Goal: Task Accomplishment & Management: Manage account settings

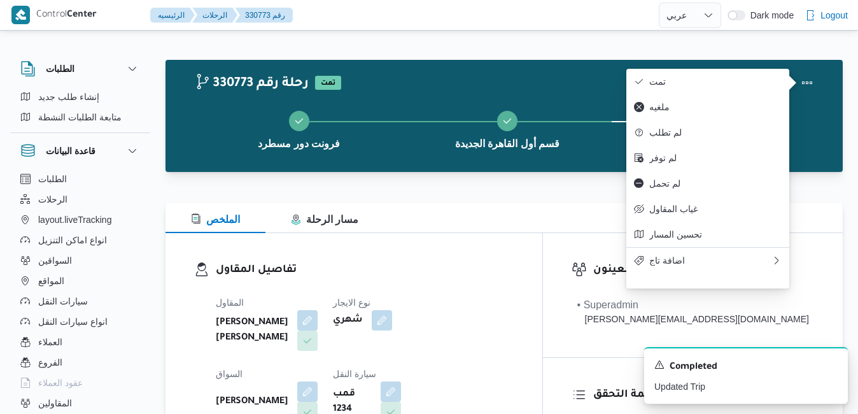
select select "ar"
click at [542, 243] on div "تفاصيل المقاول المقاول عبدالمنعم مجدي السيد عواد نوع الايجار شهري السواق حسين ر…" at bounding box center [354, 380] width 377 height 294
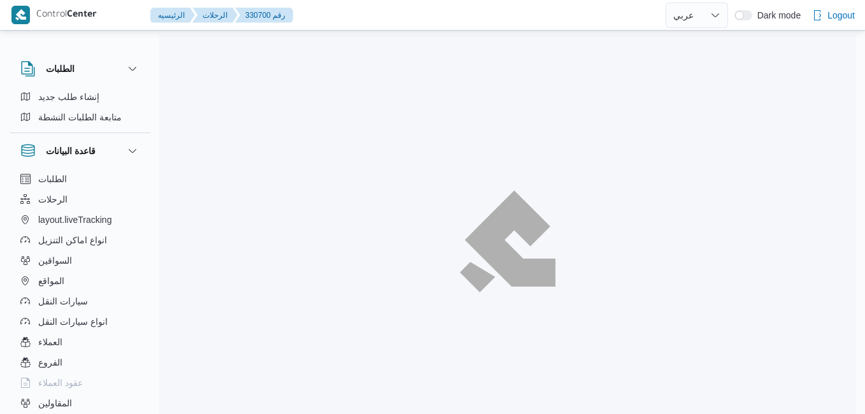
select select "ar"
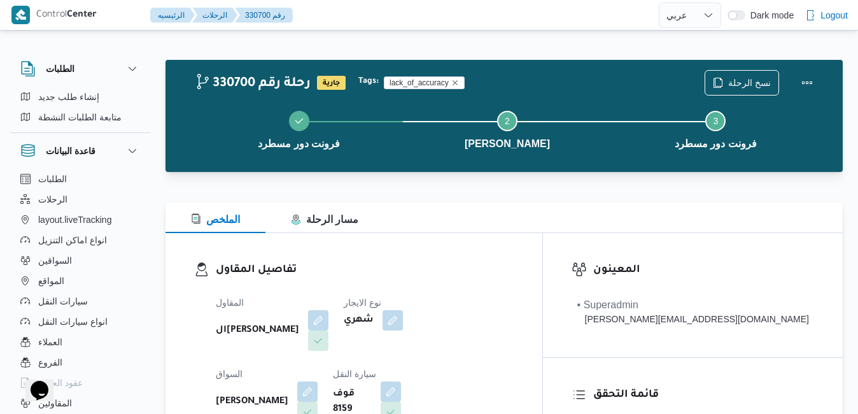
click at [597, 211] on div "الملخص مسار الرحلة" at bounding box center [504, 217] width 677 height 31
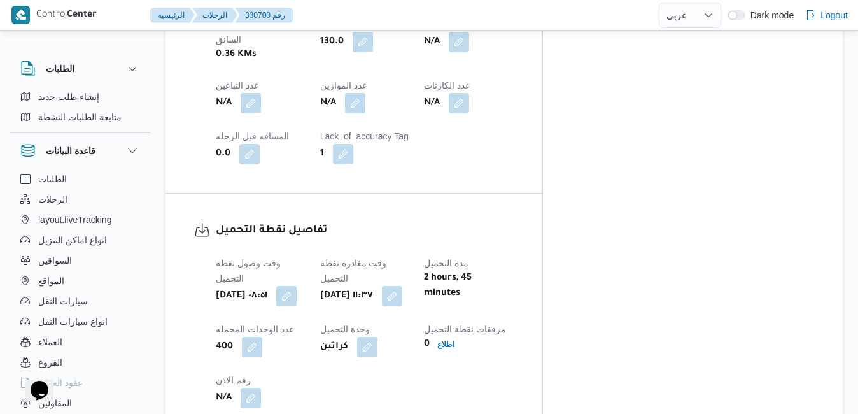
scroll to position [866, 0]
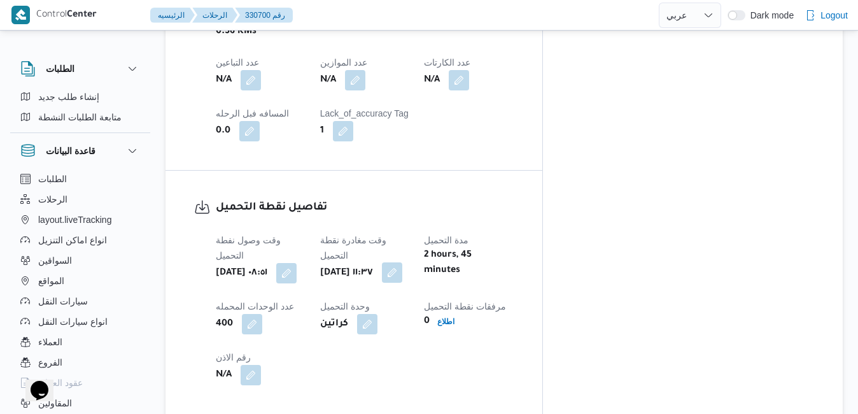
click at [402, 262] on button "button" at bounding box center [392, 272] width 20 height 20
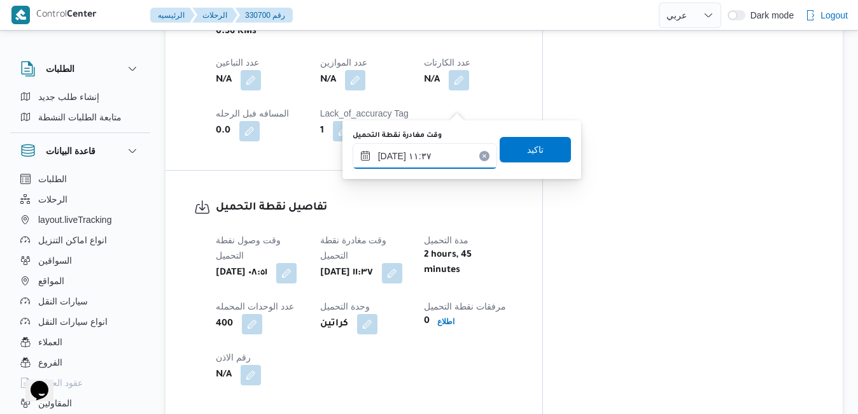
click at [432, 152] on input "١٦/٠٨/٢٠٢٥ ١١:٣٧" at bounding box center [425, 155] width 145 height 25
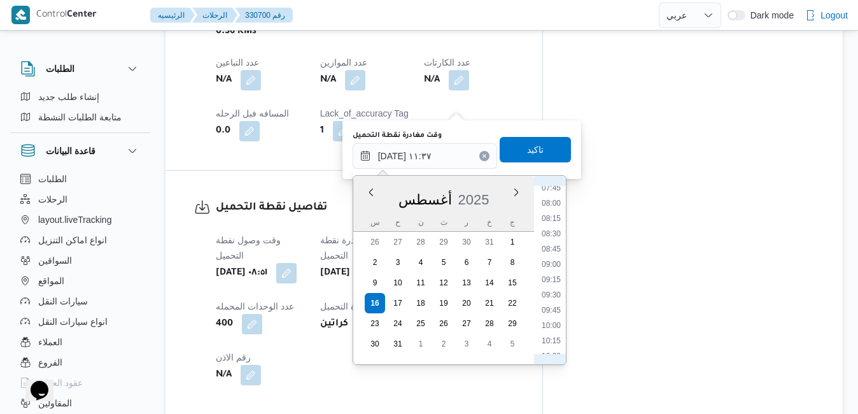
scroll to position [468, 0]
click at [551, 287] on li "09:15" at bounding box center [551, 289] width 29 height 13
type input "١٦/٠٨/٢٠٢٥ ٠٩:١٥"
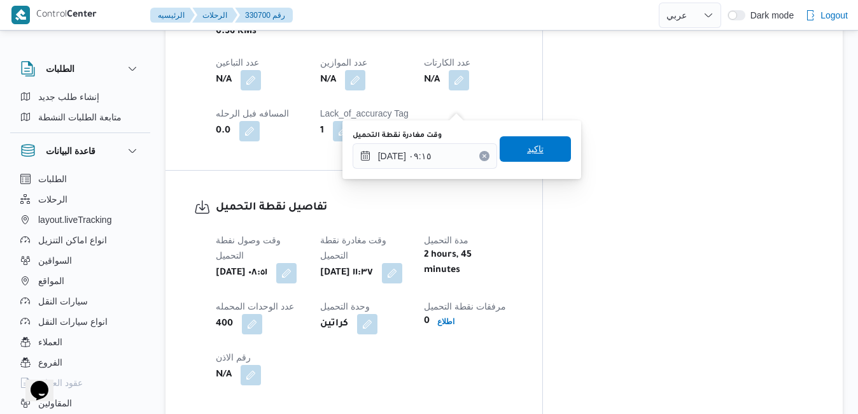
click at [527, 147] on span "تاكيد" at bounding box center [535, 148] width 17 height 15
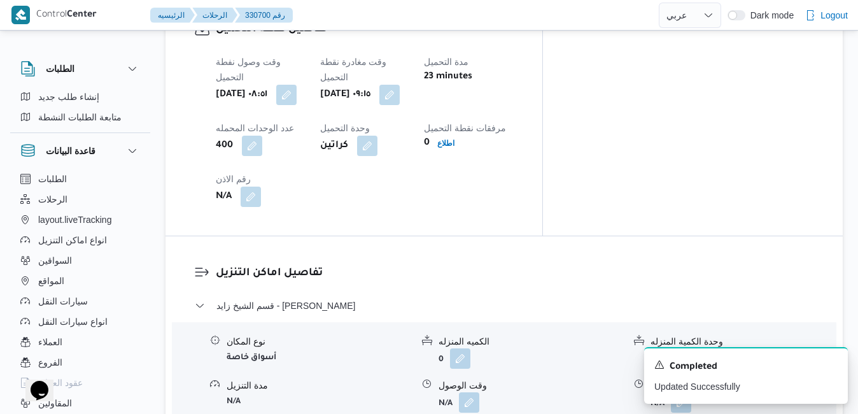
scroll to position [1070, 0]
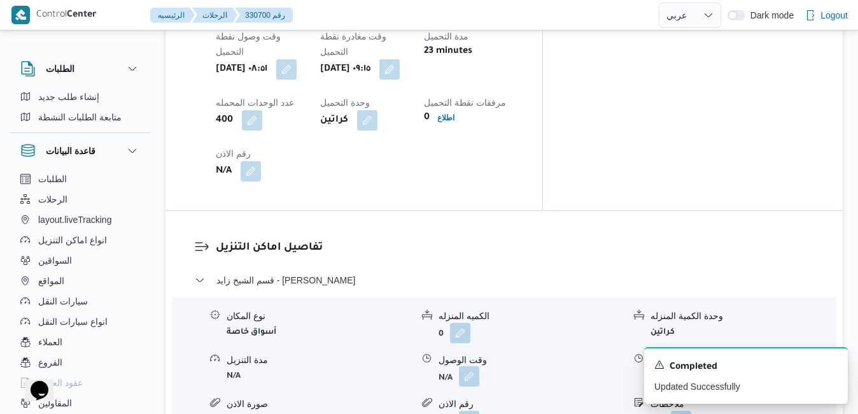
click at [472, 366] on button "button" at bounding box center [469, 376] width 20 height 20
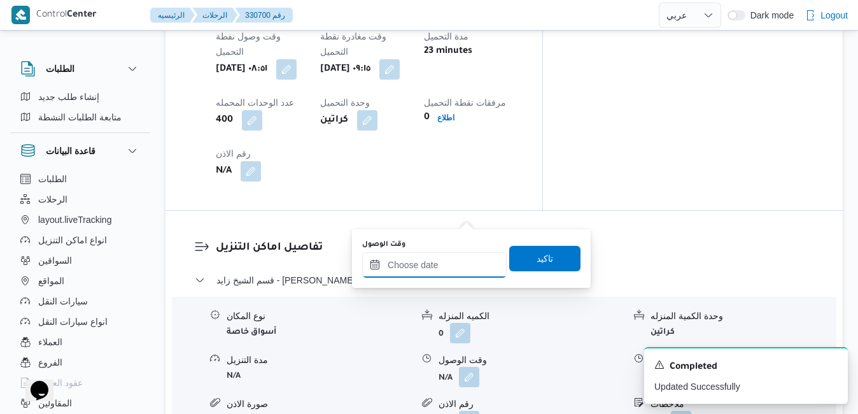
click at [448, 257] on input "وقت الوصول" at bounding box center [434, 264] width 145 height 25
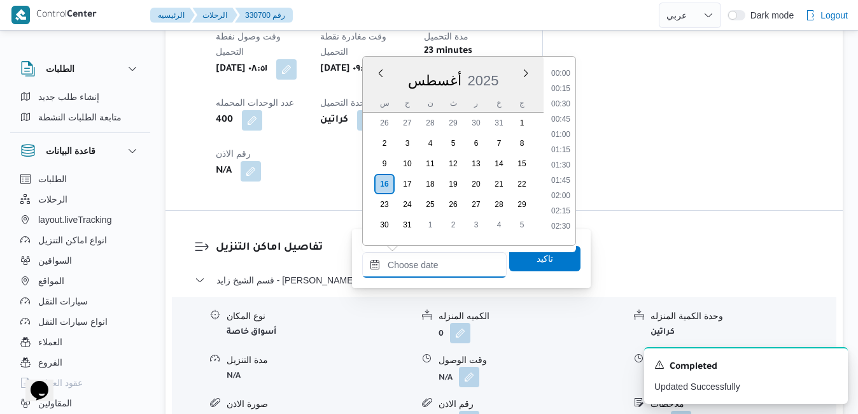
scroll to position [1165, 0]
click at [502, 59] on div "أغسطس ٢٠٢٥ أغسطس 2025 س ح ن ث ر خ ج" at bounding box center [453, 85] width 181 height 56
click at [561, 112] on li "10:00" at bounding box center [560, 107] width 29 height 13
type input "١٦/٠٨/٢٠٢٥ ١٠:٠٠"
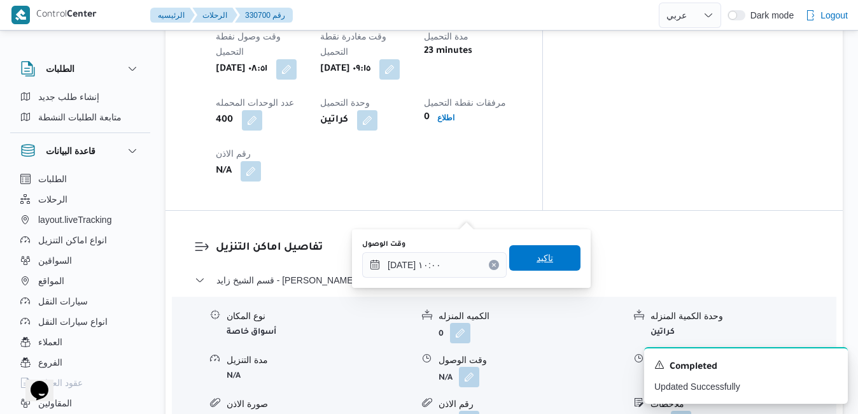
click at [526, 251] on span "تاكيد" at bounding box center [544, 257] width 71 height 25
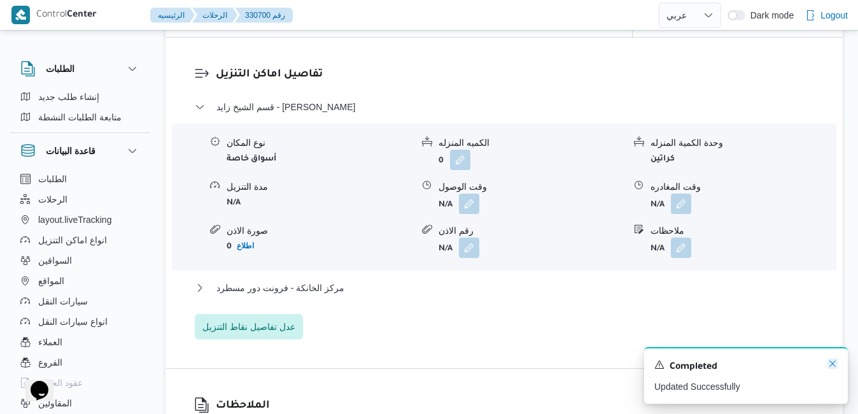
click at [830, 364] on icon "Dismiss toast" at bounding box center [833, 363] width 10 height 10
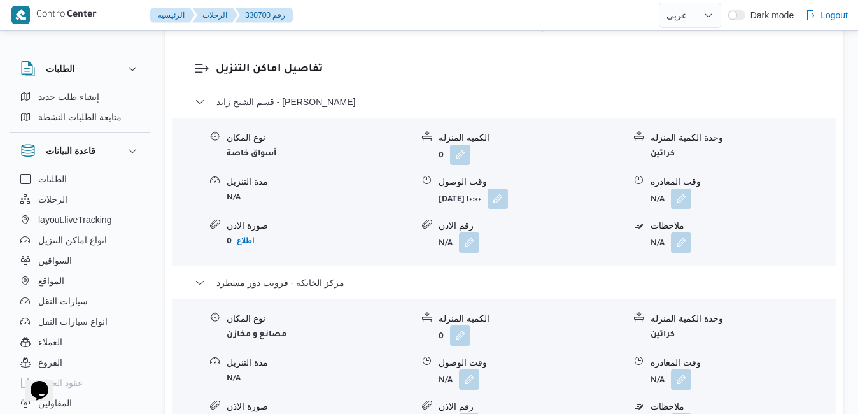
scroll to position [1273, 0]
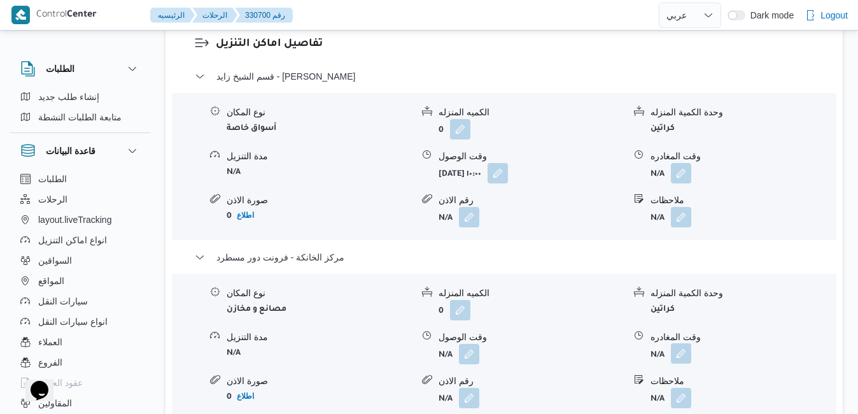
click at [683, 343] on button "button" at bounding box center [681, 353] width 20 height 20
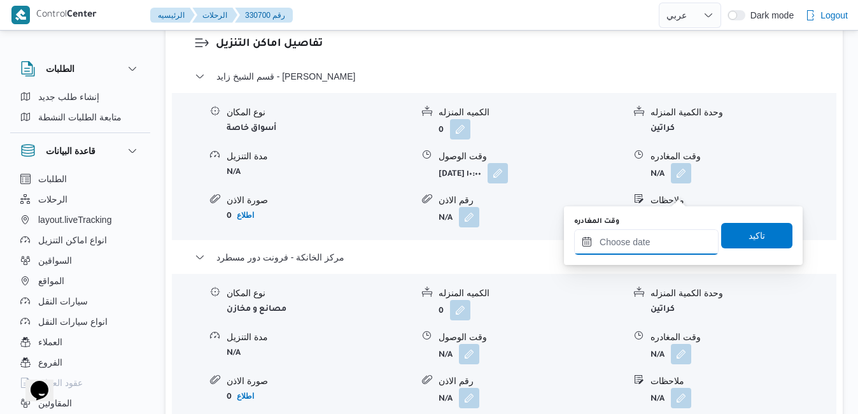
click at [640, 238] on input "وقت المغادره" at bounding box center [646, 241] width 145 height 25
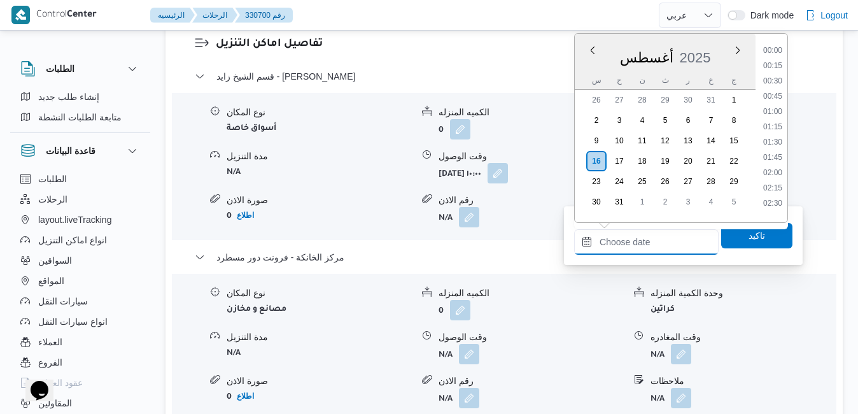
scroll to position [1165, 0]
click at [625, 41] on div "أغسطس 2025" at bounding box center [665, 55] width 181 height 32
click at [777, 176] on li "18:45" at bounding box center [772, 178] width 29 height 13
type input "١٦/٠٨/٢٠٢٥ ١٨:٤٥"
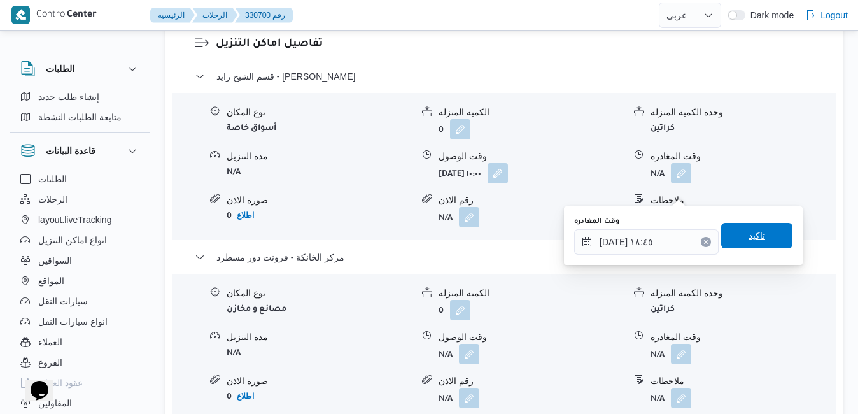
click at [754, 232] on span "تاكيد" at bounding box center [757, 235] width 17 height 15
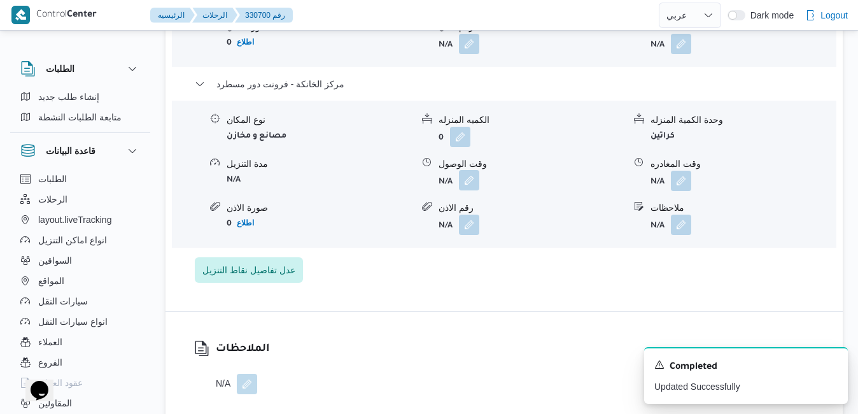
click at [475, 190] on button "button" at bounding box center [469, 180] width 20 height 20
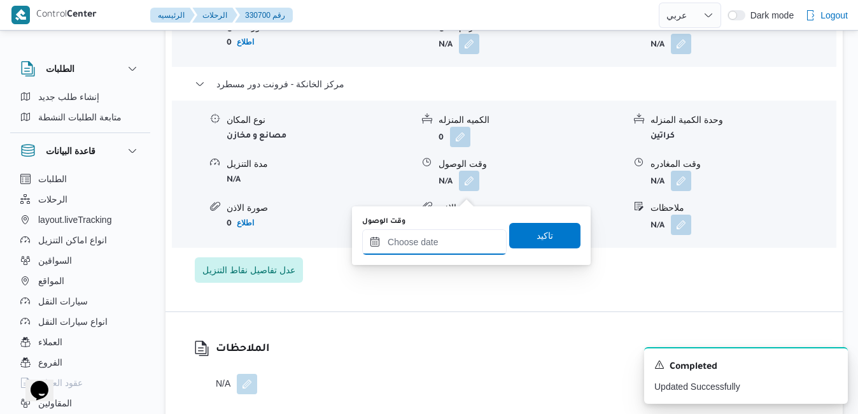
click at [458, 241] on input "وقت الوصول" at bounding box center [434, 241] width 145 height 25
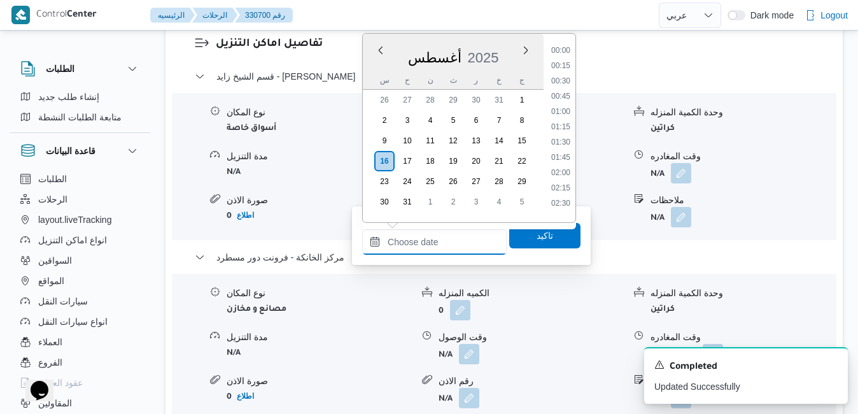
scroll to position [1165, 0]
click at [493, 45] on div "أغسطس 2025" at bounding box center [453, 55] width 181 height 32
click at [563, 162] on li "18:30" at bounding box center [560, 163] width 29 height 13
type input "١٦/٠٨/٢٠٢٥ ١٨:٣٠"
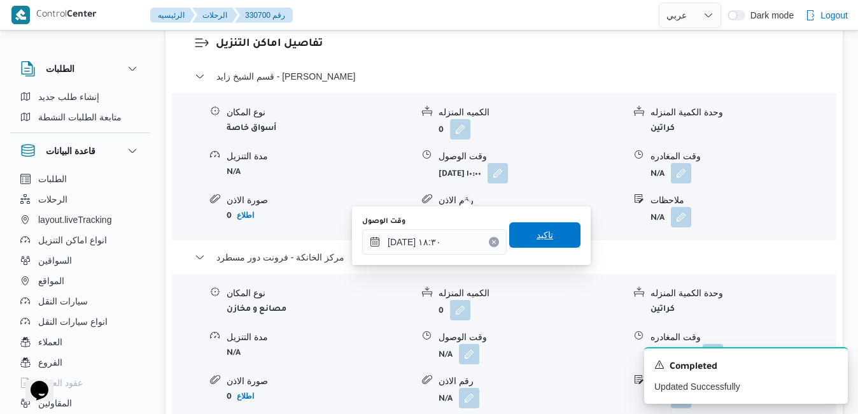
click at [542, 237] on span "تاكيد" at bounding box center [545, 234] width 17 height 15
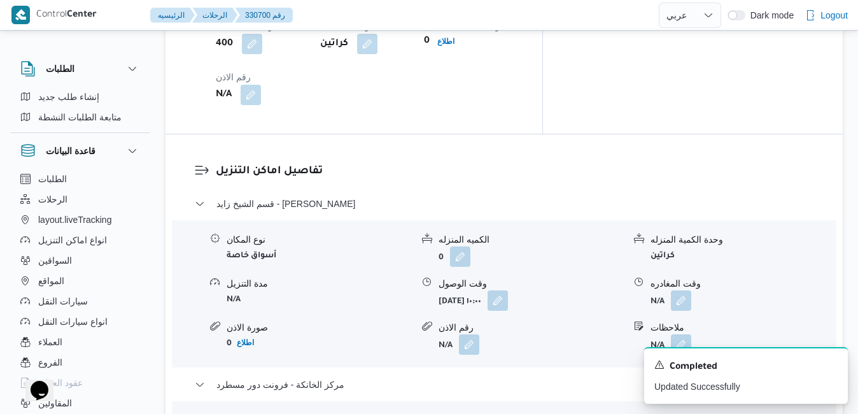
scroll to position [1121, 0]
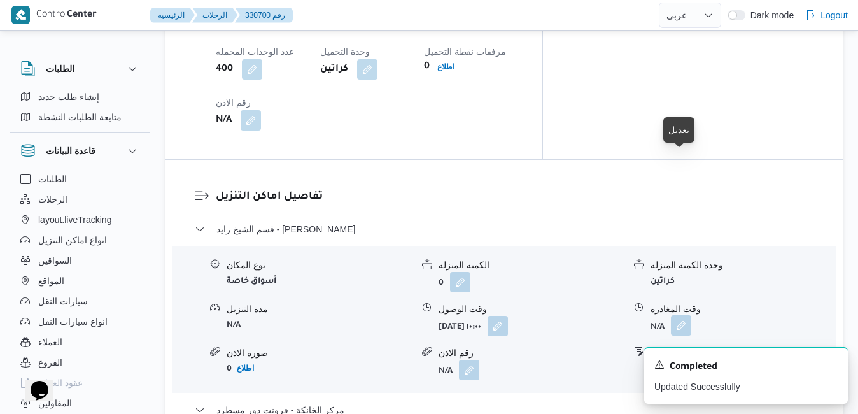
click at [682, 315] on button "button" at bounding box center [681, 325] width 20 height 20
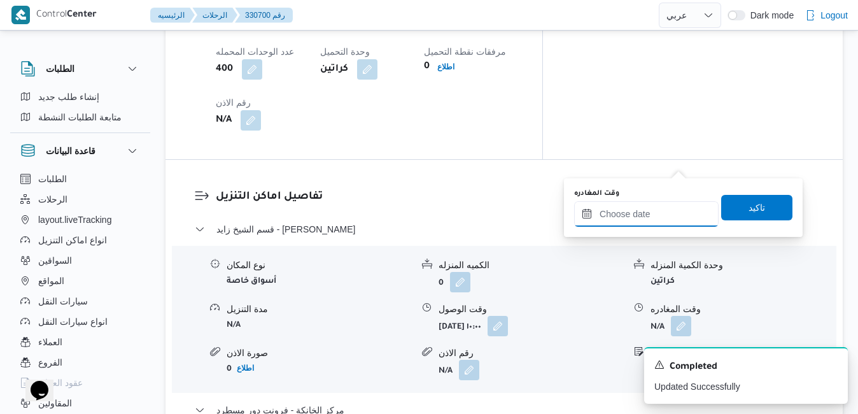
click at [646, 217] on input "وقت المغادره" at bounding box center [646, 213] width 145 height 25
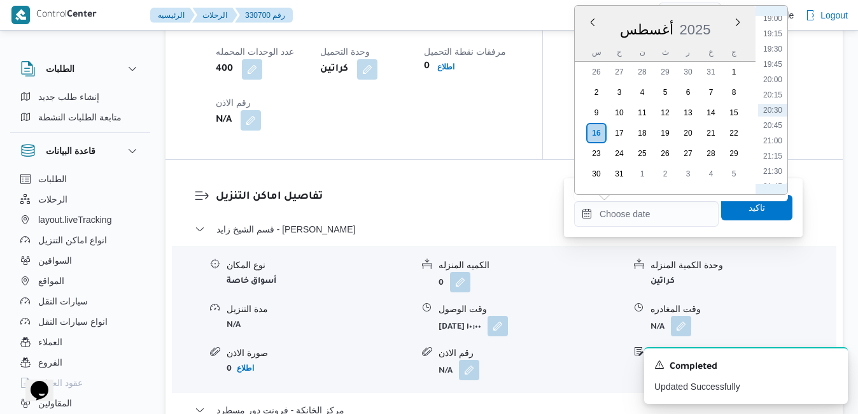
scroll to position [1018, 0]
click at [775, 74] on li "17:30" at bounding box center [772, 73] width 29 height 13
type input "١٦/٠٨/٢٠٢٥ ١٧:٣٠"
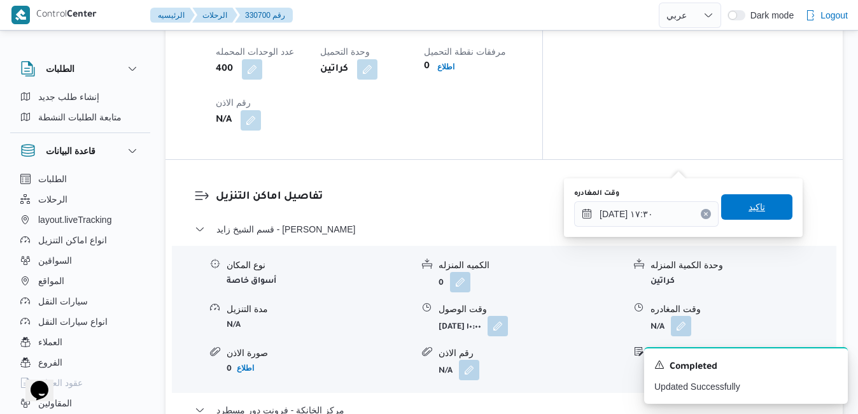
click at [749, 202] on span "تاكيد" at bounding box center [757, 206] width 17 height 15
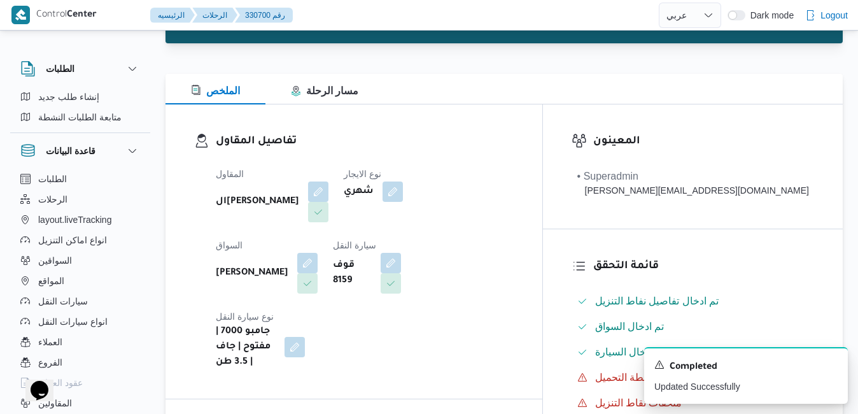
scroll to position [0, 0]
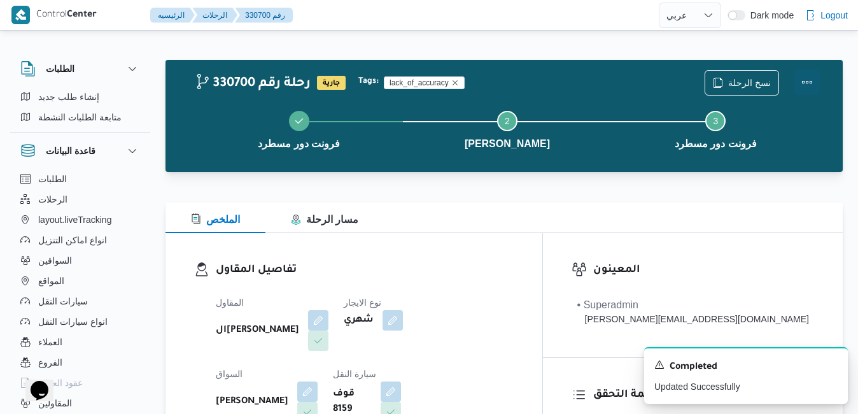
click at [800, 78] on button "Actions" at bounding box center [807, 81] width 25 height 25
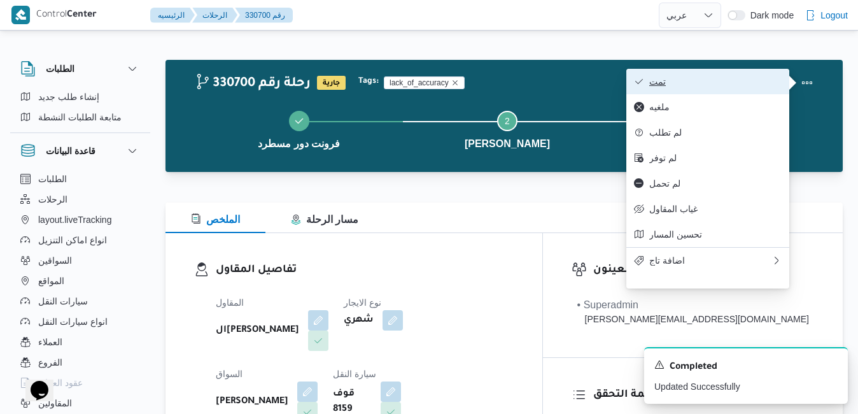
click at [698, 89] on button "تمت" at bounding box center [707, 81] width 163 height 25
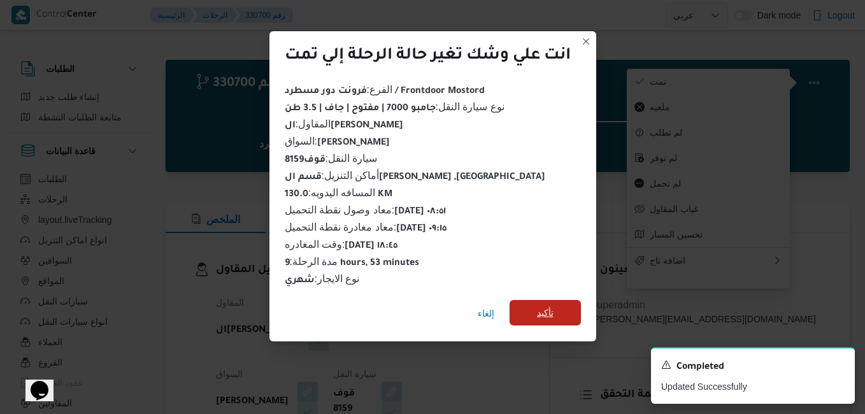
click at [547, 311] on span "تأكيد" at bounding box center [545, 312] width 17 height 15
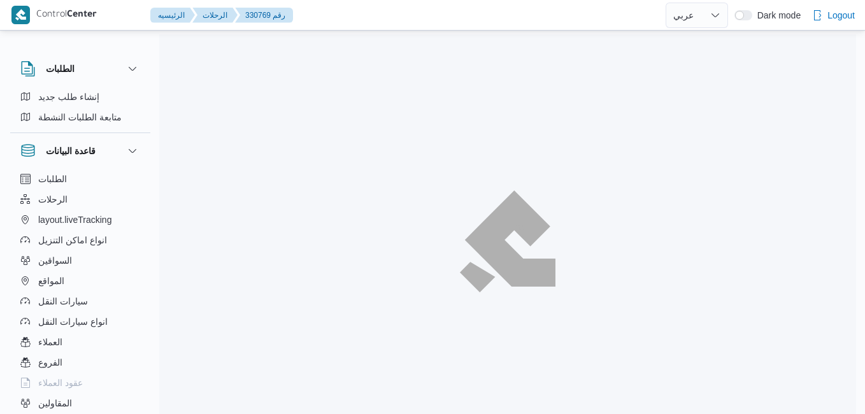
select select "ar"
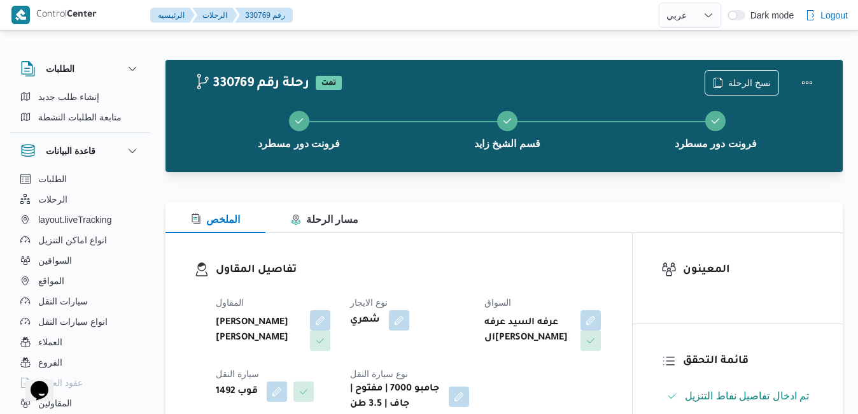
click at [451, 263] on h3 "تفاصيل المقاول" at bounding box center [410, 270] width 388 height 17
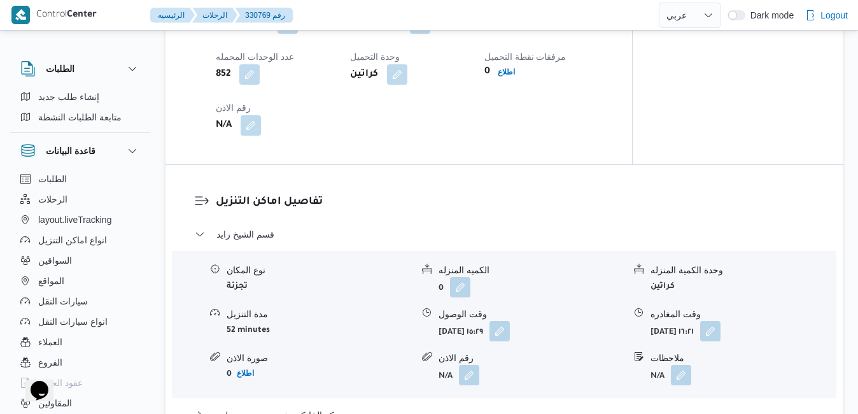
scroll to position [968, 0]
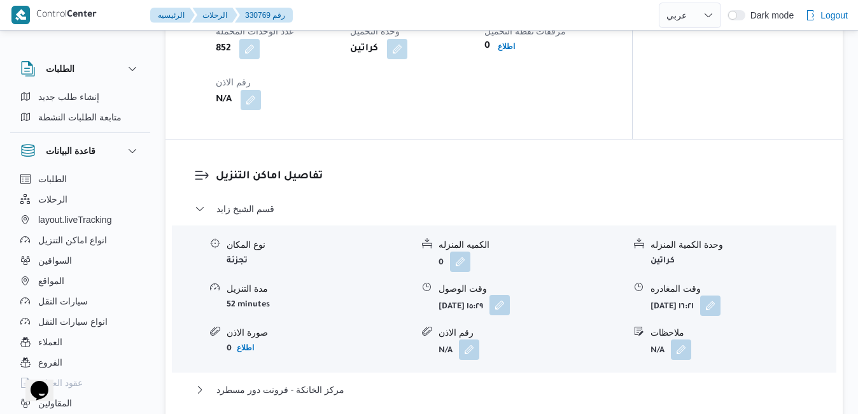
click at [510, 315] on button "button" at bounding box center [500, 305] width 20 height 20
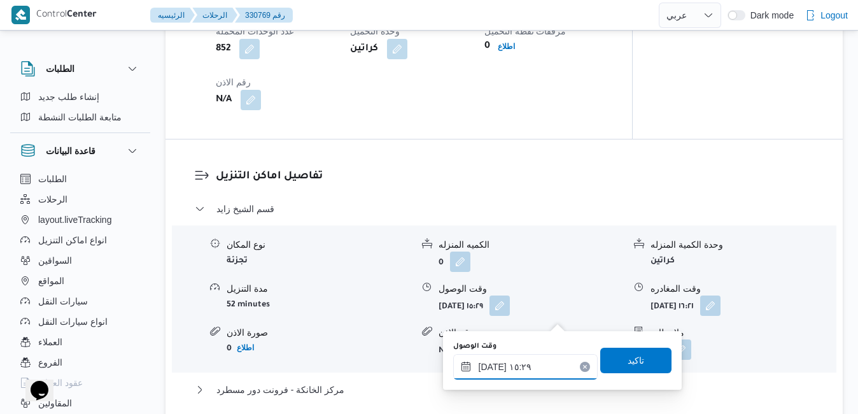
click at [507, 369] on input "١٦/٠٨/٢٠٢٥ ١٥:٢٩" at bounding box center [525, 366] width 145 height 25
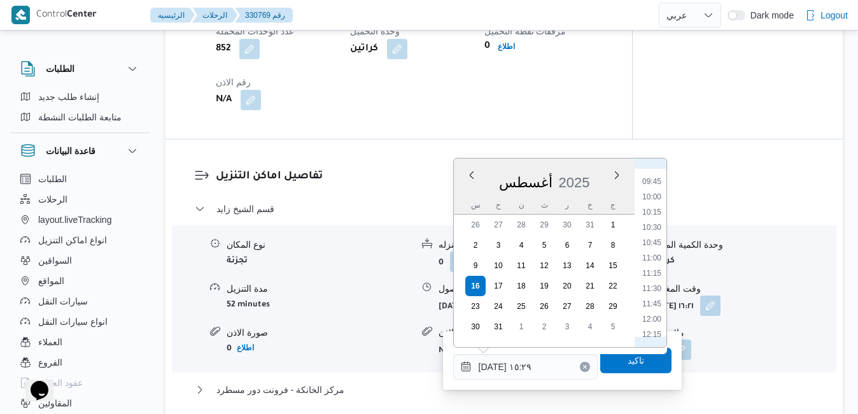
scroll to position [550, 0]
click at [656, 234] on li "10:00" at bounding box center [651, 236] width 29 height 13
type input "١٦/٠٨/٢٠٢٥ ١٠:٠٠"
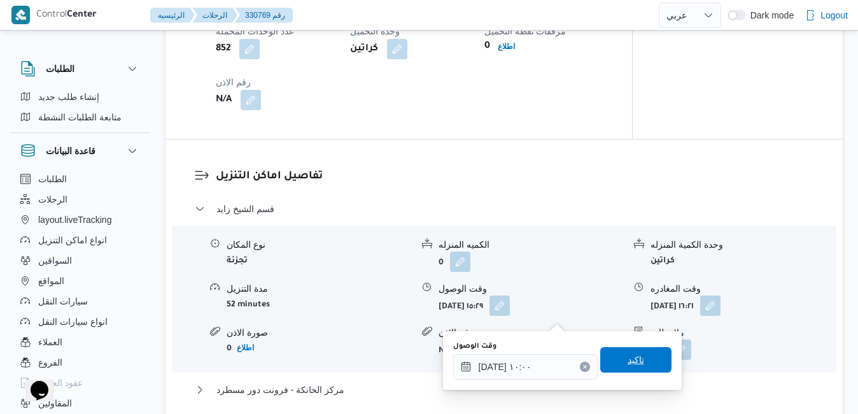
click at [628, 360] on span "تاكيد" at bounding box center [636, 359] width 17 height 15
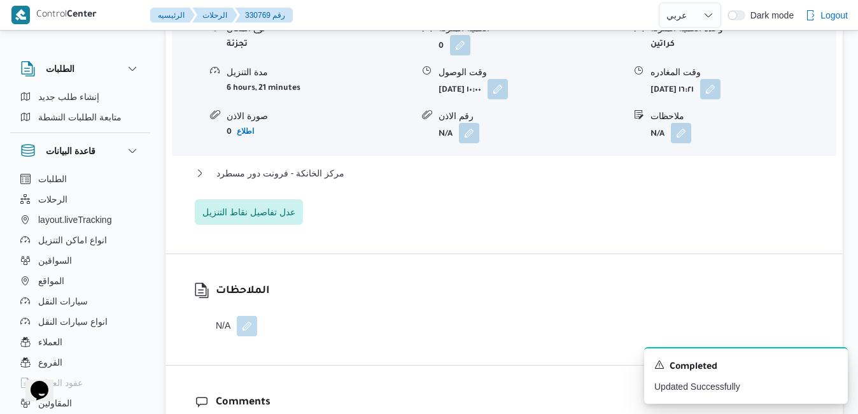
scroll to position [1197, 0]
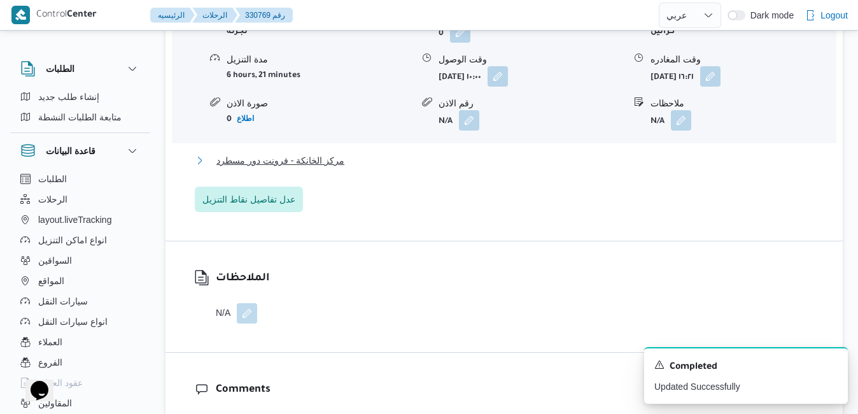
click at [671, 168] on button "مركز الخانكة - فرونت دور مسطرد" at bounding box center [504, 160] width 619 height 15
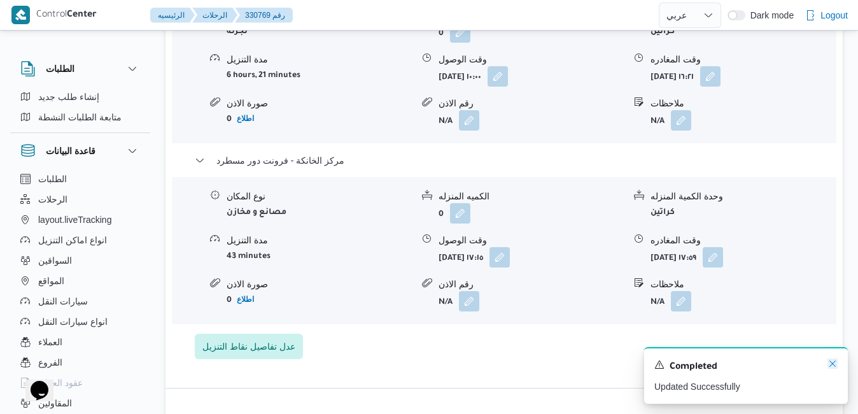
click at [834, 364] on icon "Dismiss toast" at bounding box center [833, 363] width 6 height 6
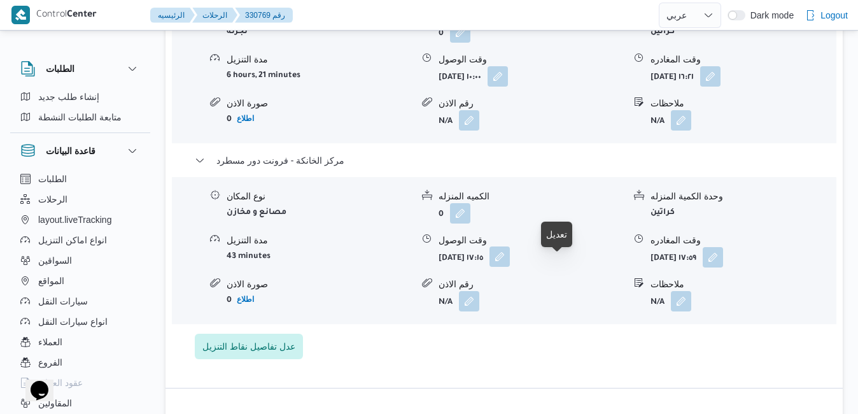
click at [510, 267] on button "button" at bounding box center [500, 256] width 20 height 20
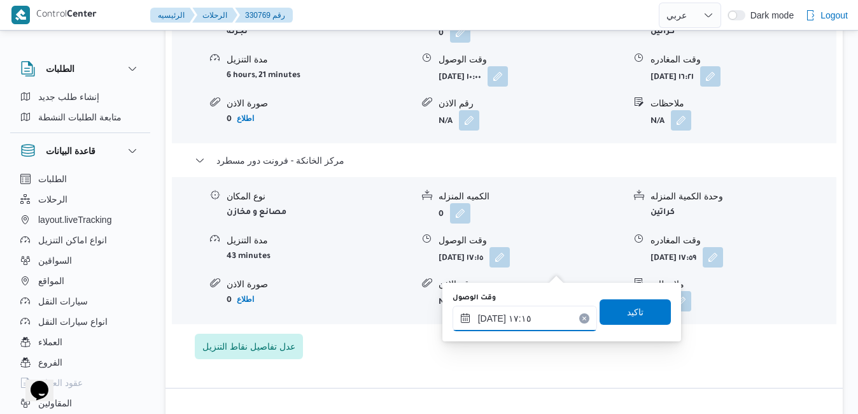
click at [532, 325] on input "١٦/٠٨/٢٠٢٥ ١٧:١٥" at bounding box center [525, 318] width 145 height 25
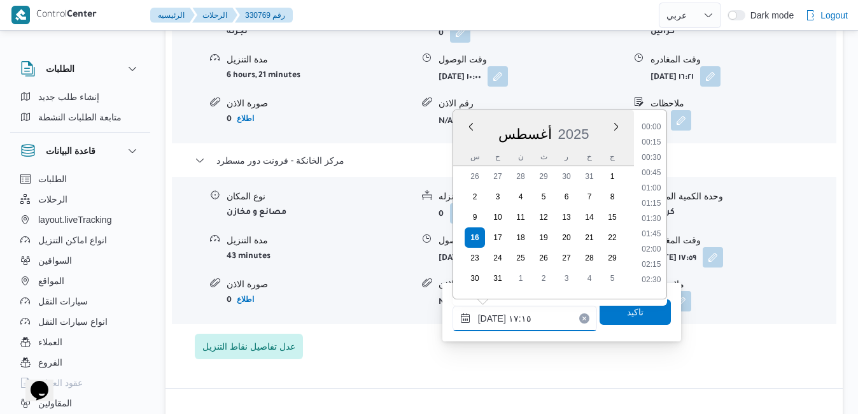
scroll to position [966, 0]
click at [643, 228] on li "17:30" at bounding box center [651, 229] width 29 height 13
type input "١٦/٠٨/٢٠٢٥ ١٧:٣٠"
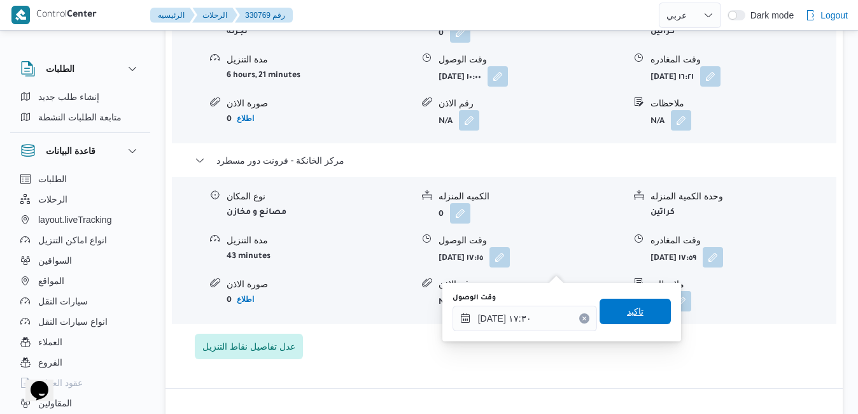
click at [627, 313] on span "تاكيد" at bounding box center [635, 311] width 17 height 15
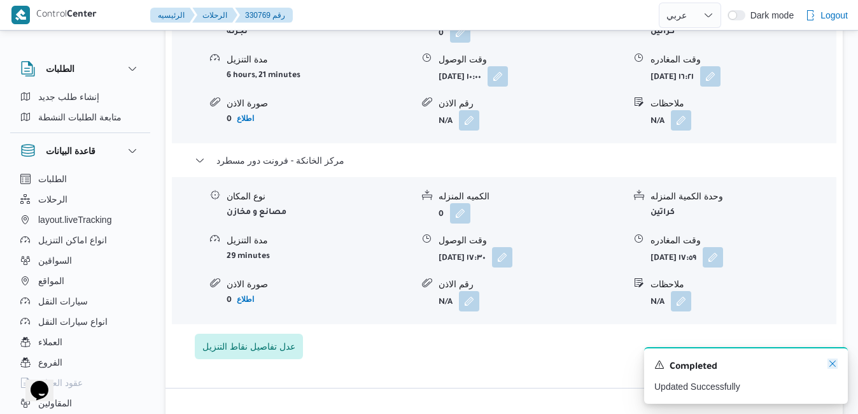
click at [832, 363] on icon "Dismiss toast" at bounding box center [833, 363] width 10 height 10
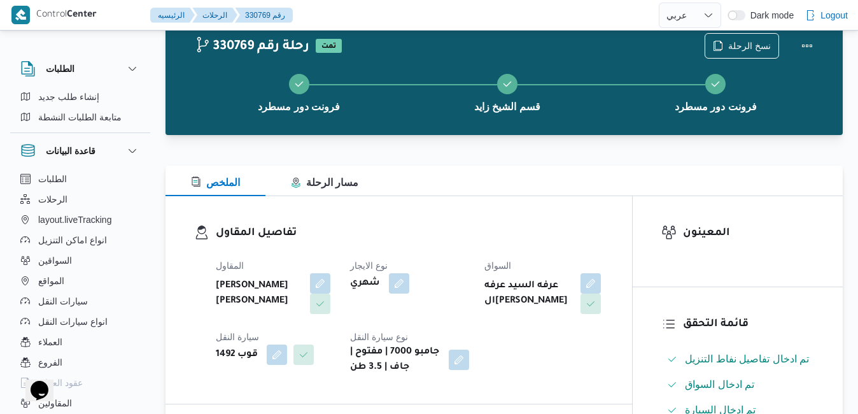
scroll to position [0, 0]
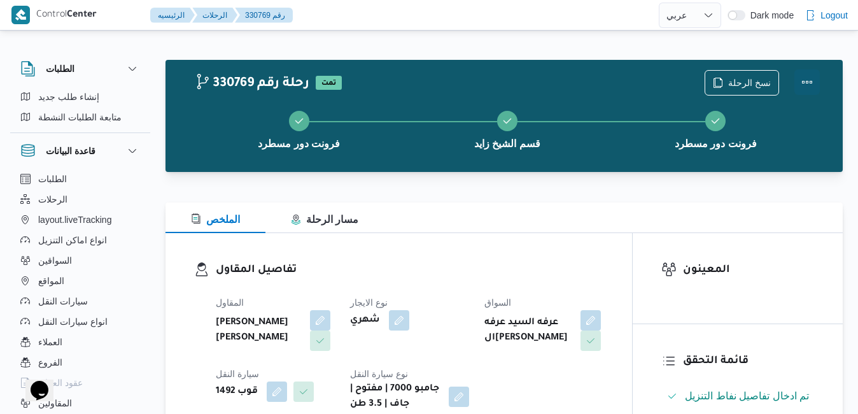
click at [803, 80] on button "Actions" at bounding box center [807, 81] width 25 height 25
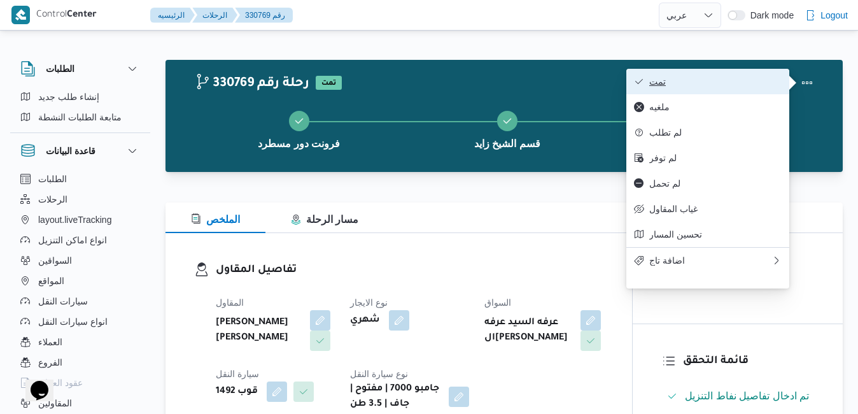
click at [719, 87] on span "تمت" at bounding box center [715, 81] width 132 height 10
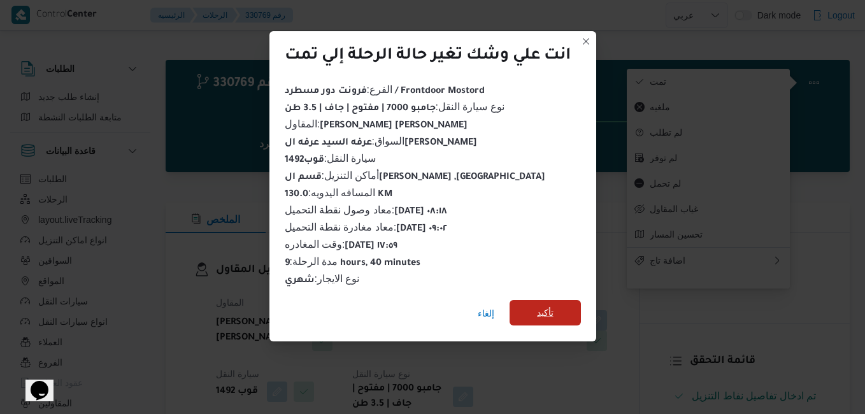
click at [560, 307] on span "تأكيد" at bounding box center [544, 312] width 71 height 25
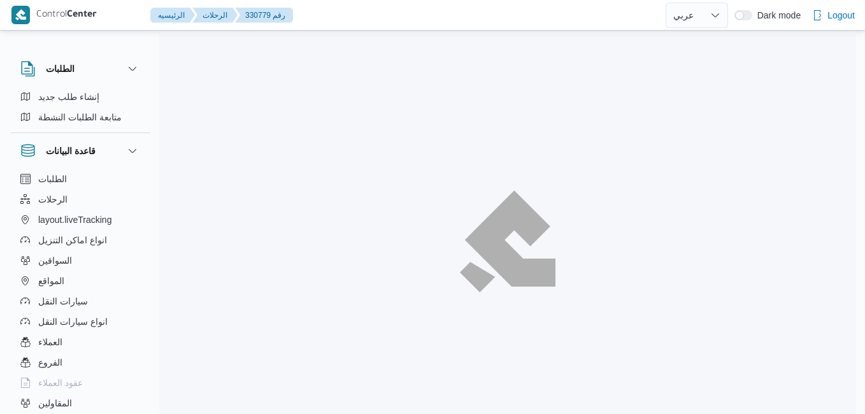
select select "ar"
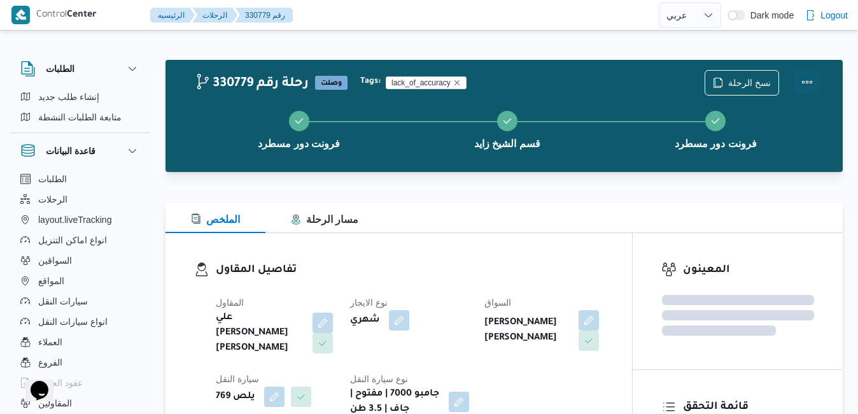
click at [814, 79] on button "Actions" at bounding box center [807, 81] width 25 height 25
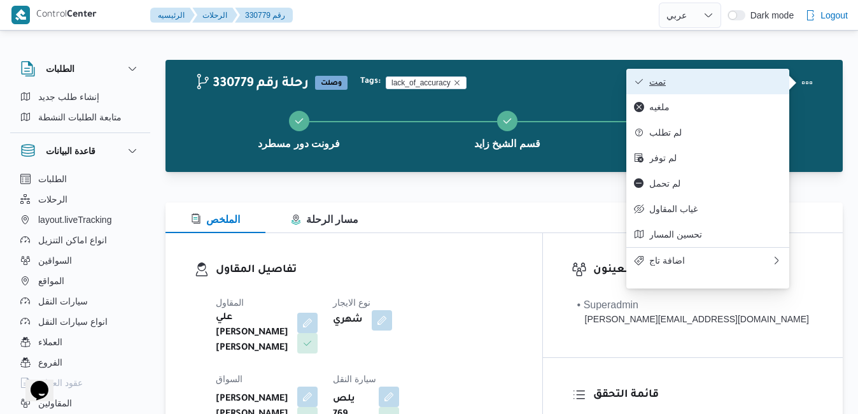
click at [683, 80] on span "تمت" at bounding box center [715, 81] width 132 height 10
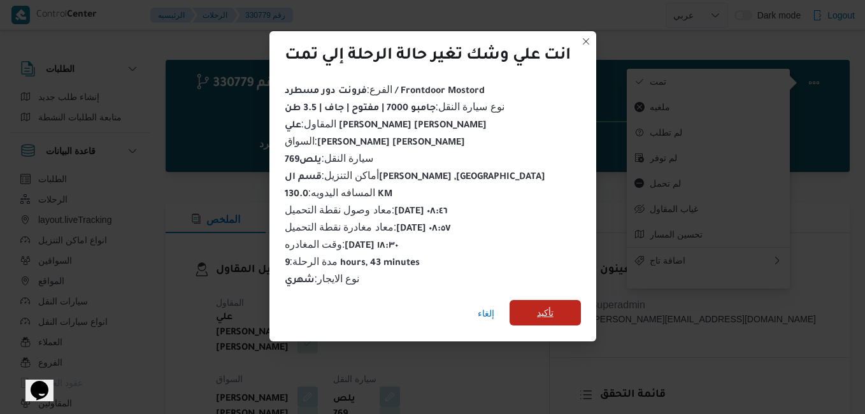
click at [540, 305] on span "تأكيد" at bounding box center [545, 312] width 17 height 15
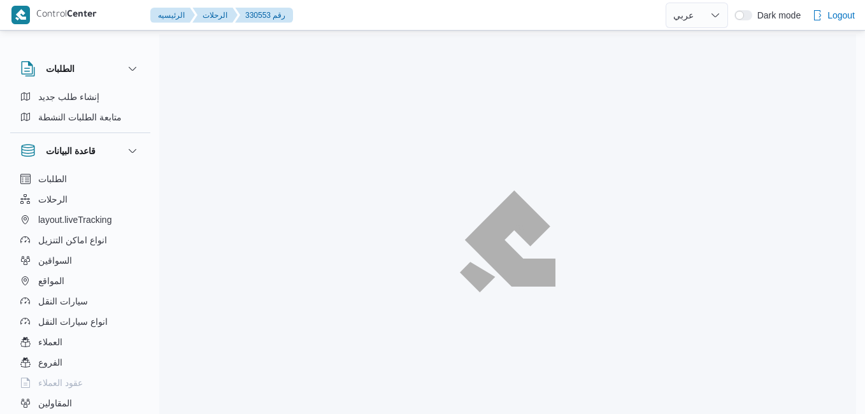
select select "ar"
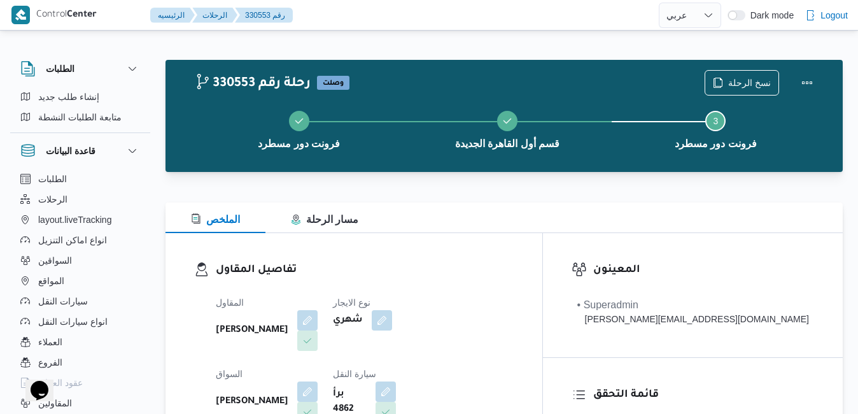
click at [421, 251] on div "تفاصيل المقاول المقاول [PERSON_NAME] نوع الايجار شهري السواق [PERSON_NAME] سيار…" at bounding box center [354, 380] width 377 height 294
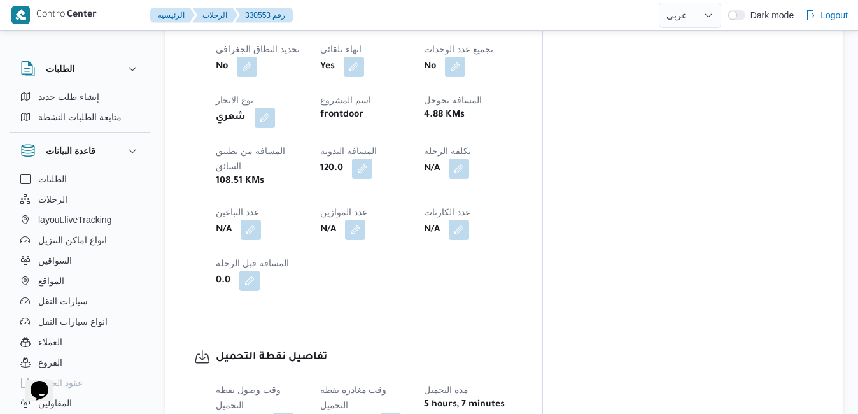
scroll to position [739, 0]
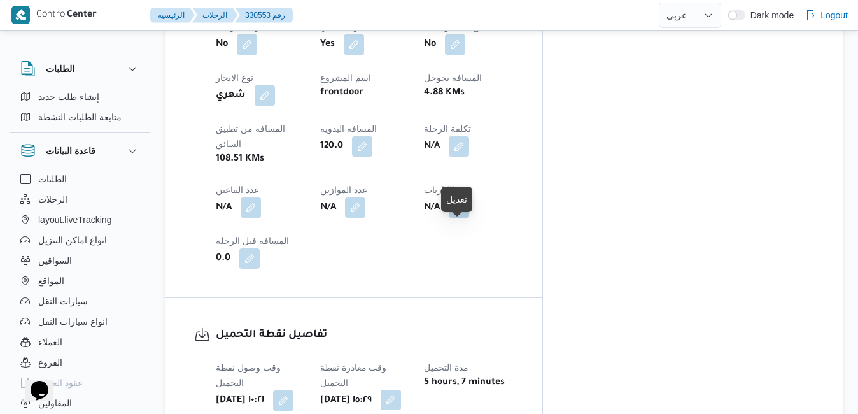
click at [401, 390] on button "button" at bounding box center [391, 400] width 20 height 20
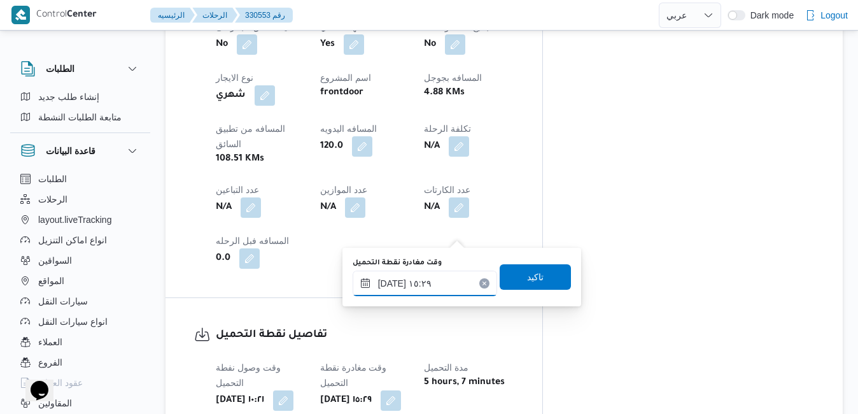
click at [420, 289] on input "١٦/٠٨/٢٠٢٥ ١٥:٢٩" at bounding box center [425, 283] width 145 height 25
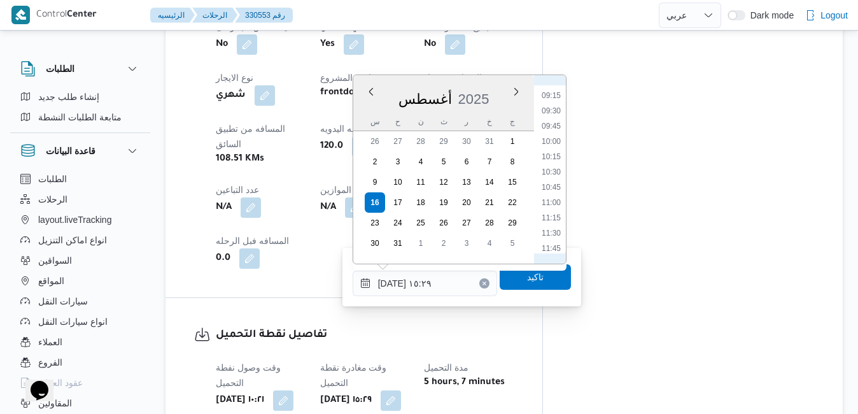
scroll to position [550, 0]
click at [552, 180] on li "10:30" at bounding box center [551, 183] width 29 height 13
type input "١٦/٠٨/٢٠٢٥ ١٠:٣٠"
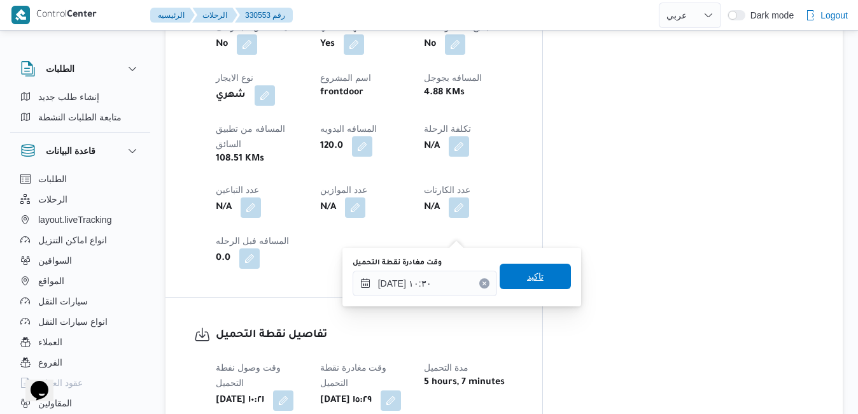
click at [532, 278] on span "تاكيد" at bounding box center [535, 276] width 17 height 15
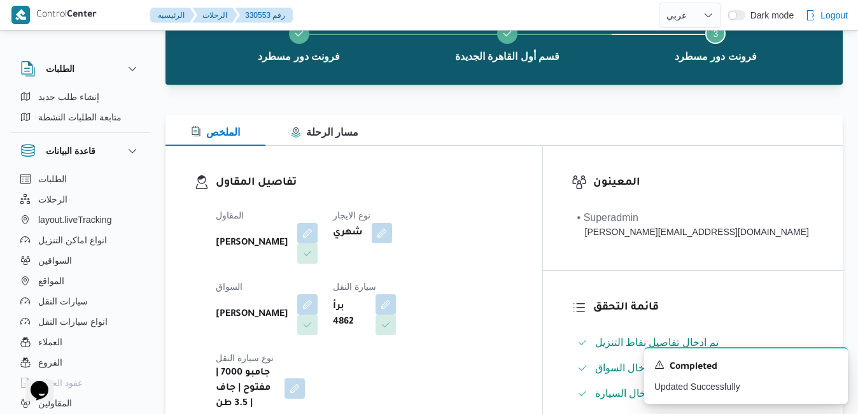
scroll to position [0, 0]
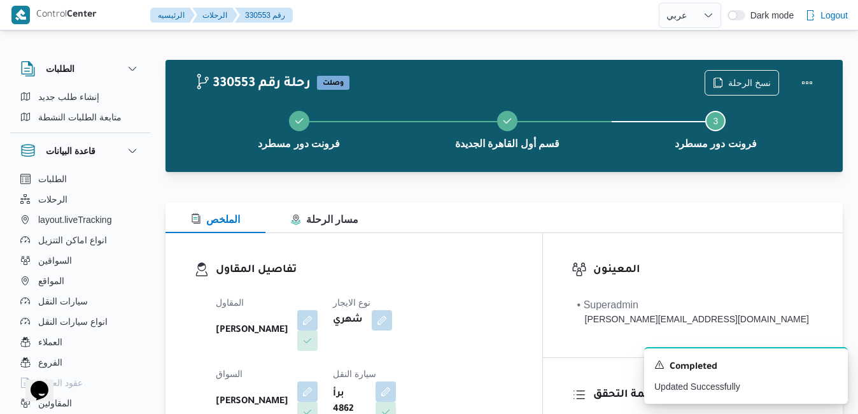
click at [510, 250] on div "تفاصيل المقاول المقاول عبدالواحد محمد احمد مسعد نوع الايجار شهري السواق عبدالوا…" at bounding box center [354, 380] width 377 height 294
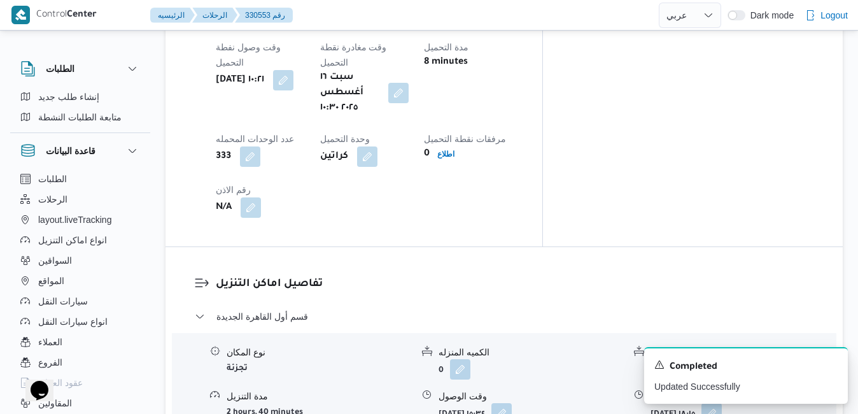
scroll to position [1070, 0]
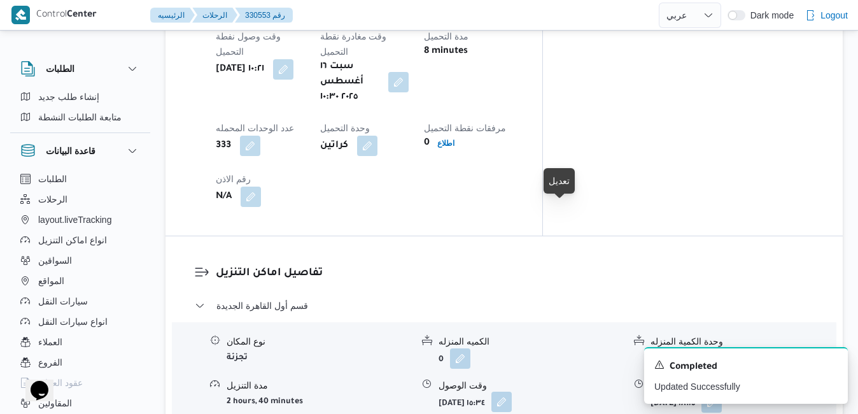
click at [512, 392] on button "button" at bounding box center [502, 402] width 20 height 20
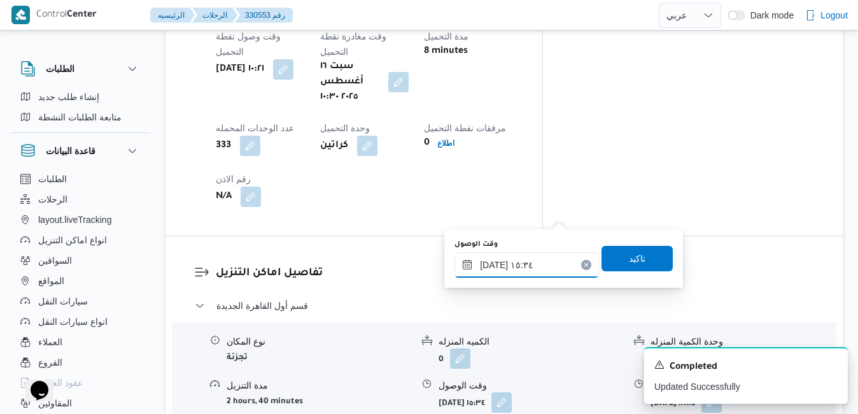
click at [511, 263] on input "١٦/٠٨/٢٠٢٥ ١٥:٣٤" at bounding box center [527, 264] width 145 height 25
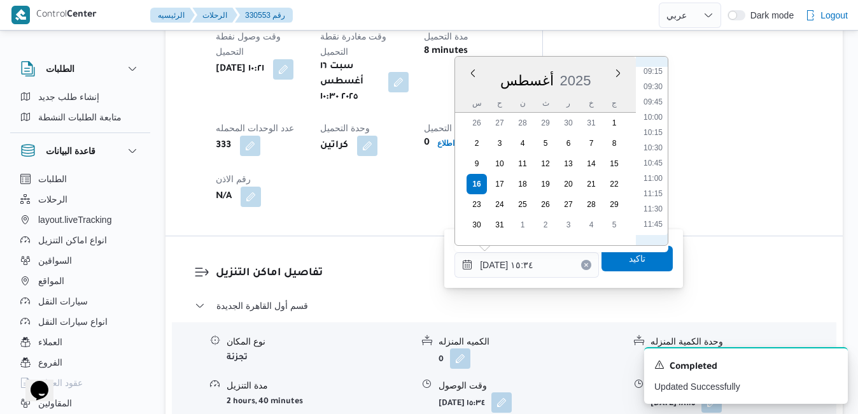
scroll to position [565, 0]
click at [649, 199] on li "11:15" at bounding box center [653, 195] width 29 height 13
type input "١٦/٠٨/٢٠٢٥ ١١:١٥"
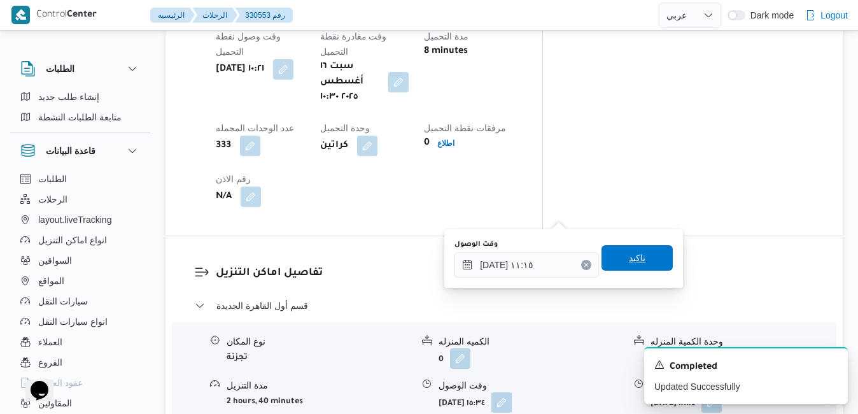
click at [629, 260] on span "تاكيد" at bounding box center [637, 257] width 17 height 15
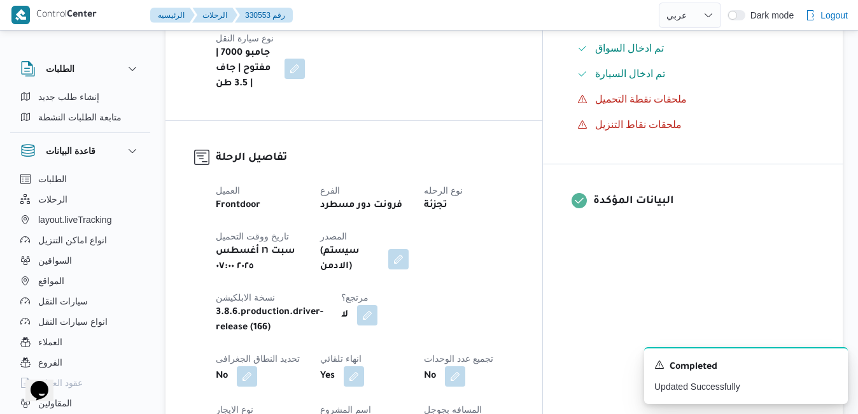
scroll to position [0, 0]
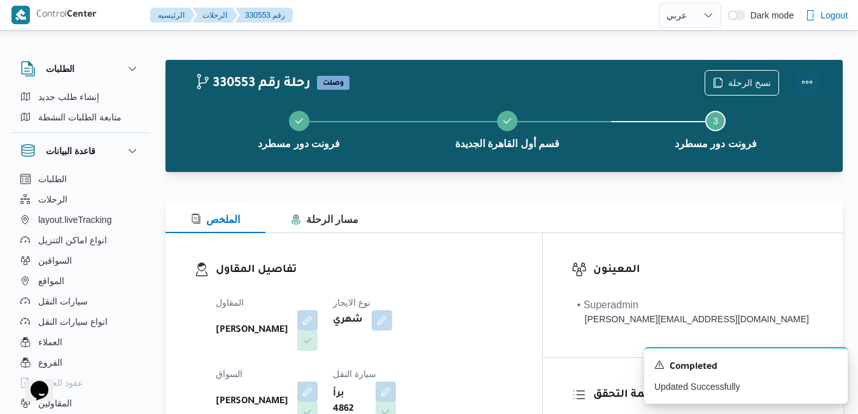
click at [806, 73] on button "Actions" at bounding box center [807, 81] width 25 height 25
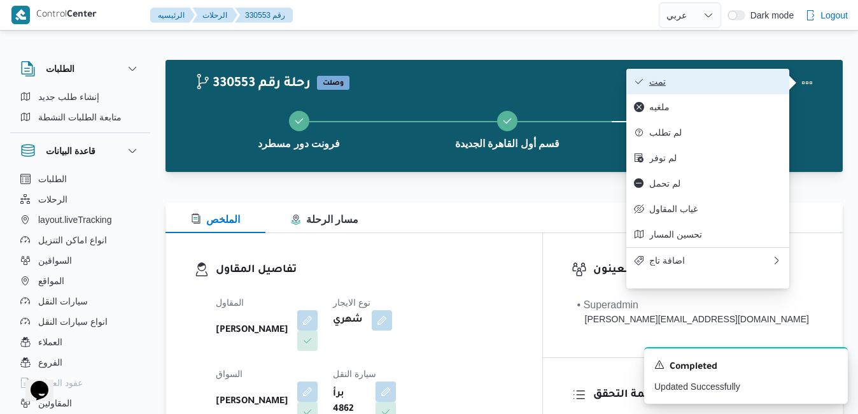
click at [750, 82] on span "تمت" at bounding box center [715, 81] width 132 height 10
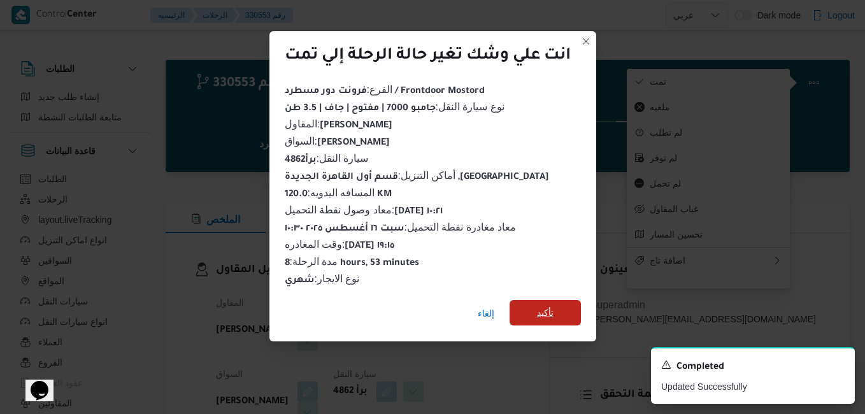
click at [533, 305] on span "تأكيد" at bounding box center [544, 312] width 71 height 25
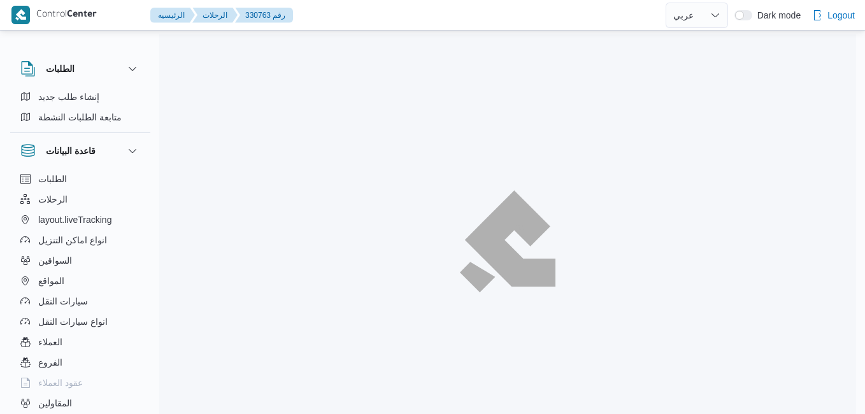
select select "ar"
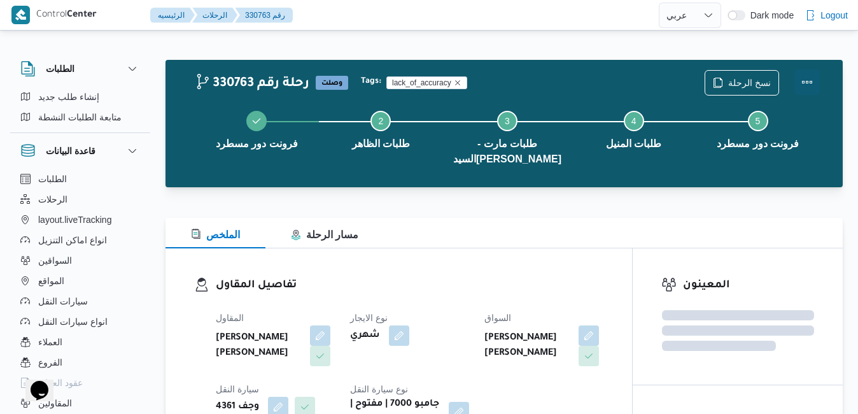
click at [809, 77] on button "Actions" at bounding box center [807, 81] width 25 height 25
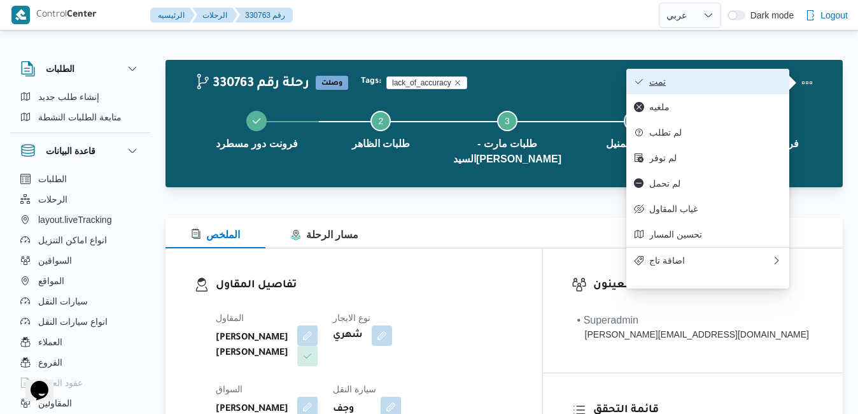
click at [731, 85] on span "تمت" at bounding box center [715, 81] width 132 height 10
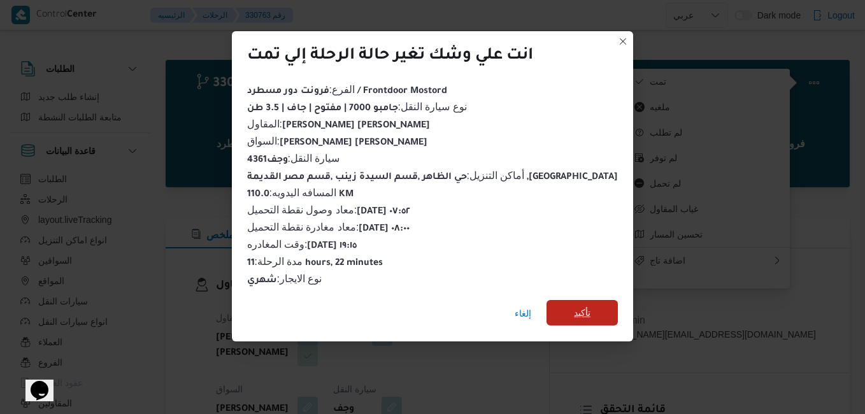
click at [574, 305] on span "تأكيد" at bounding box center [582, 312] width 17 height 15
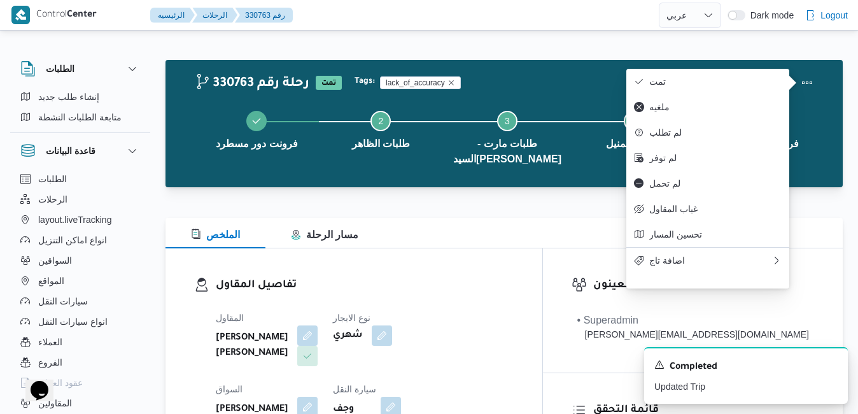
click at [467, 260] on div "تفاصيل المقاول المقاول [PERSON_NAME] [PERSON_NAME] نوع الايجار شهري السواق [PER…" at bounding box center [354, 395] width 377 height 294
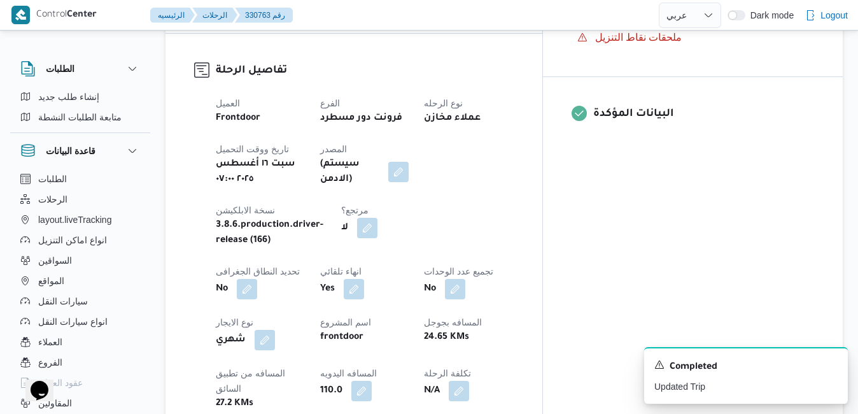
scroll to position [535, 0]
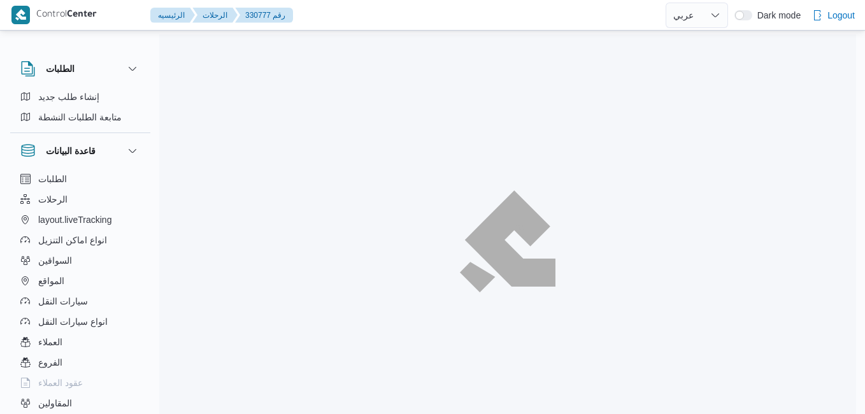
select select "ar"
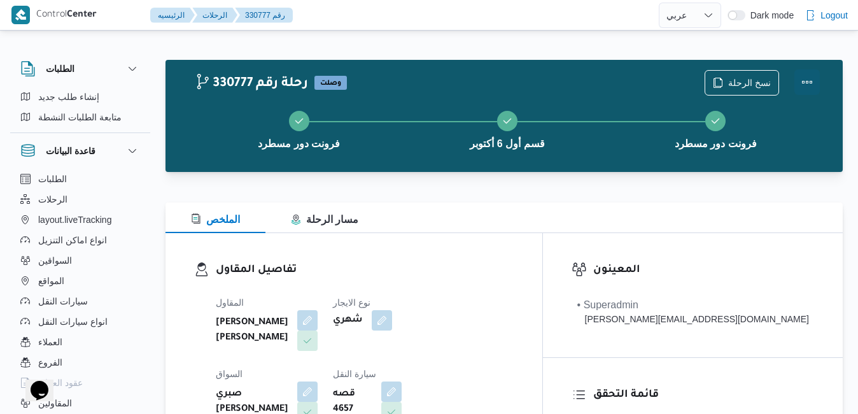
click at [809, 79] on button "Actions" at bounding box center [807, 81] width 25 height 25
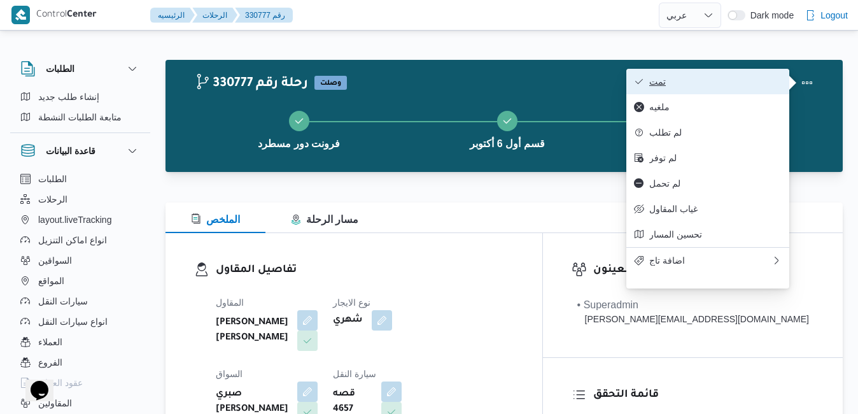
click at [736, 83] on span "تمت" at bounding box center [715, 81] width 132 height 10
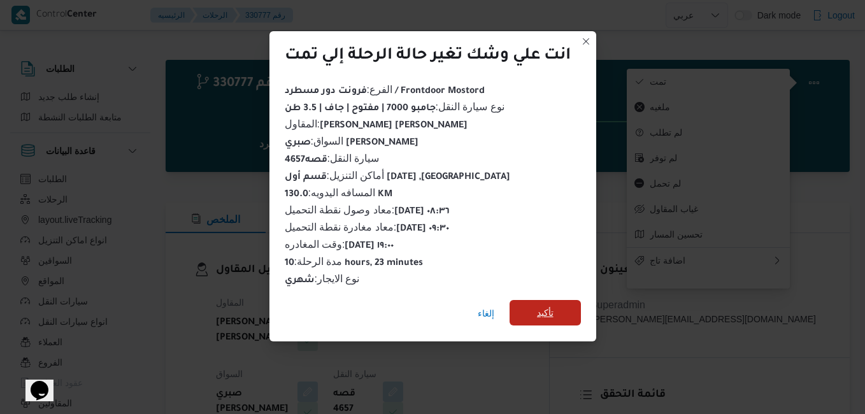
click at [553, 312] on span "تأكيد" at bounding box center [545, 312] width 17 height 15
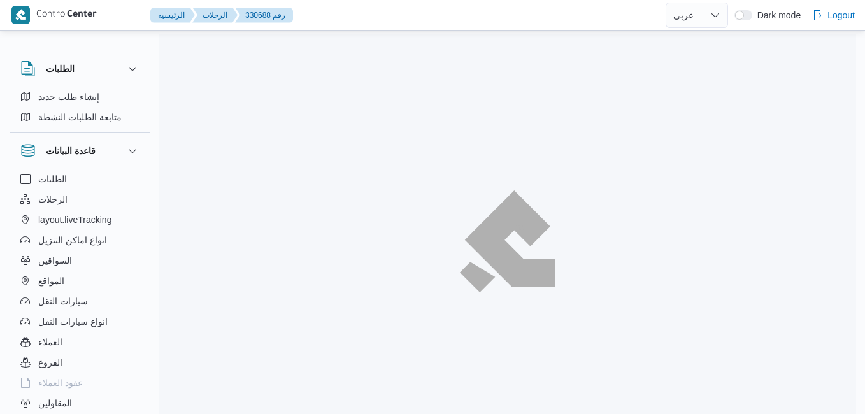
select select "ar"
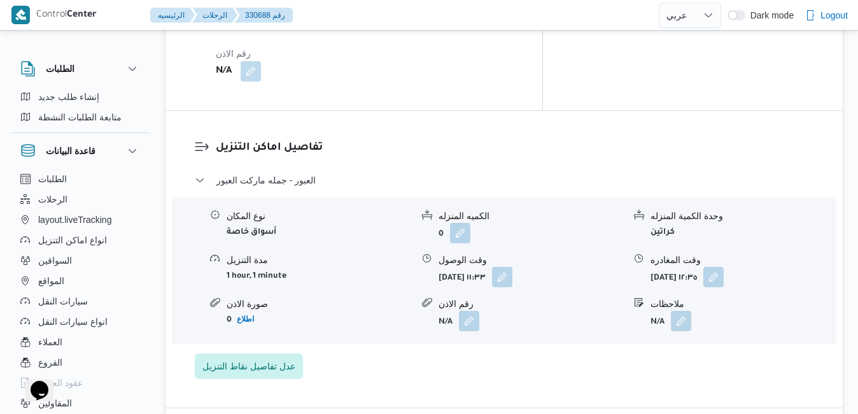
scroll to position [1171, 0]
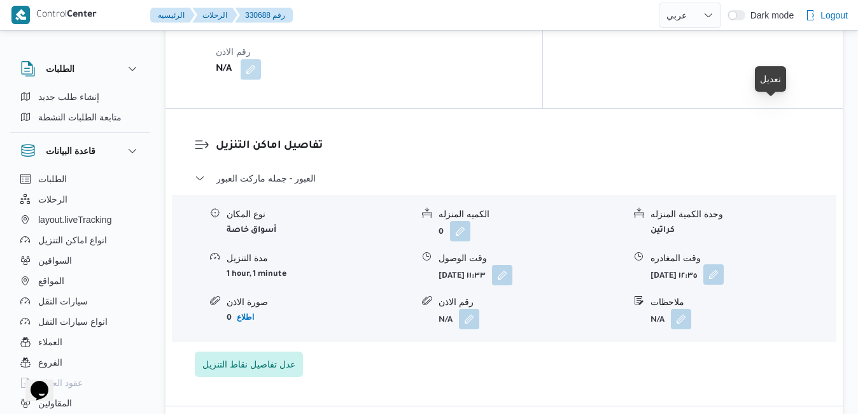
click at [724, 264] on button "button" at bounding box center [714, 274] width 20 height 20
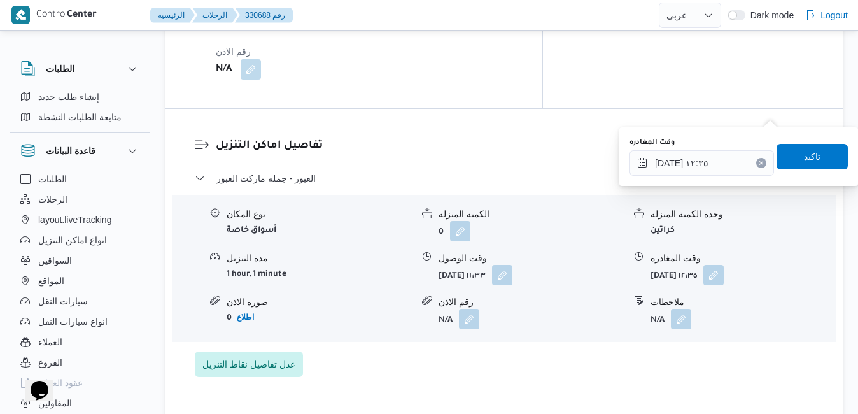
click at [760, 162] on icon "Clear input" at bounding box center [761, 162] width 3 height 3
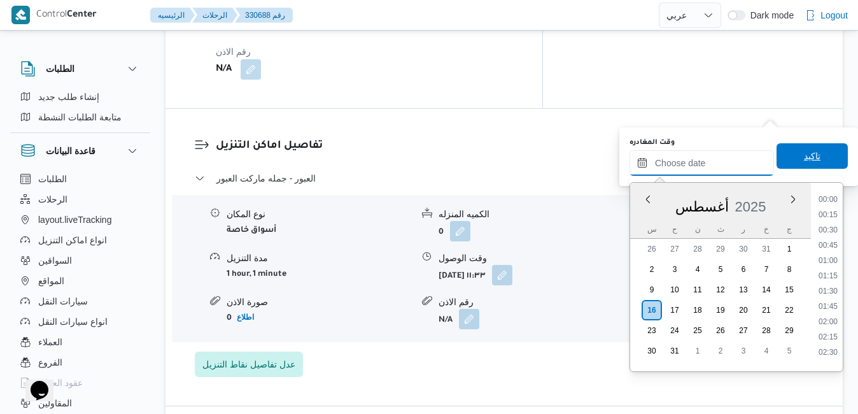
scroll to position [1226, 0]
click at [804, 157] on span "تاكيد" at bounding box center [812, 155] width 17 height 15
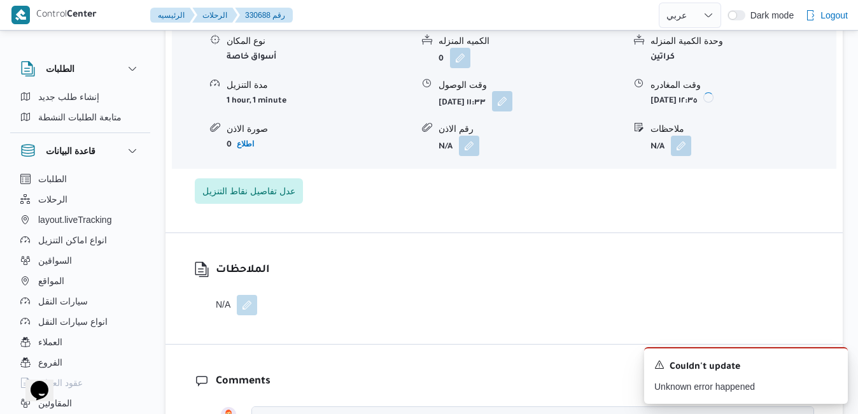
click at [513, 111] on button "button" at bounding box center [502, 101] width 20 height 20
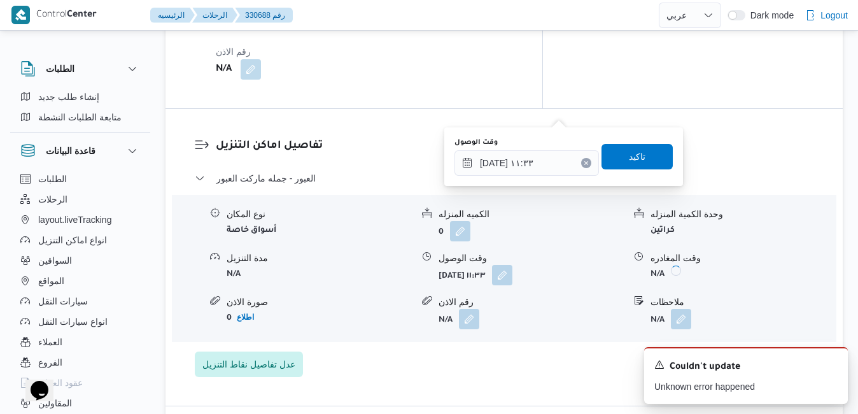
click at [584, 162] on icon "Clear input" at bounding box center [586, 162] width 5 height 5
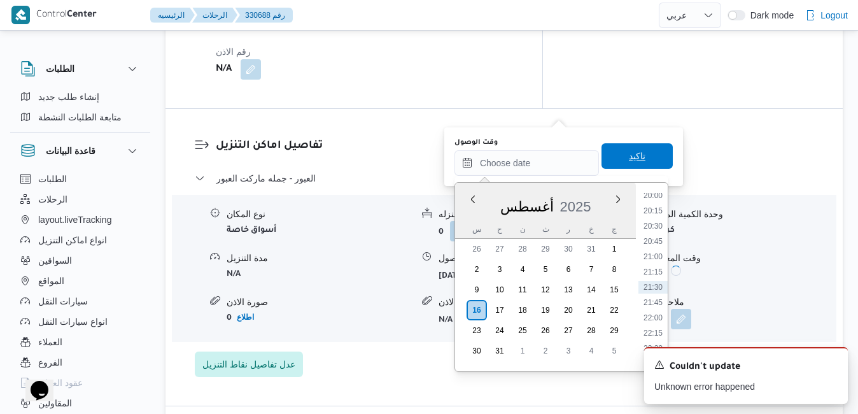
click at [605, 162] on span "تاكيد" at bounding box center [637, 155] width 71 height 25
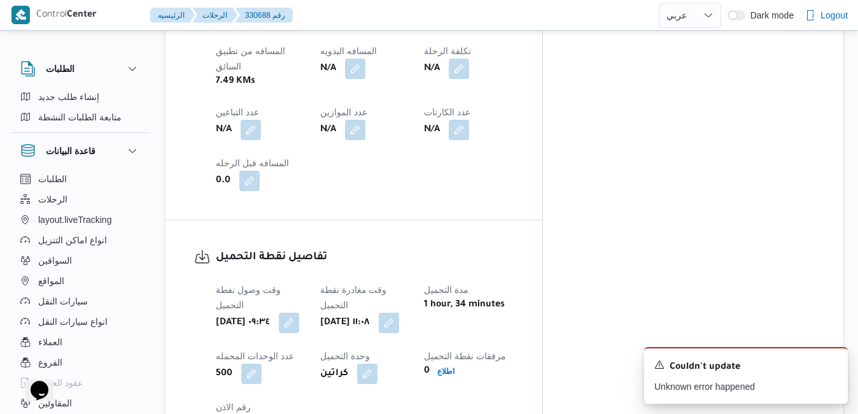
scroll to position [815, 0]
click at [399, 313] on button "button" at bounding box center [389, 323] width 20 height 20
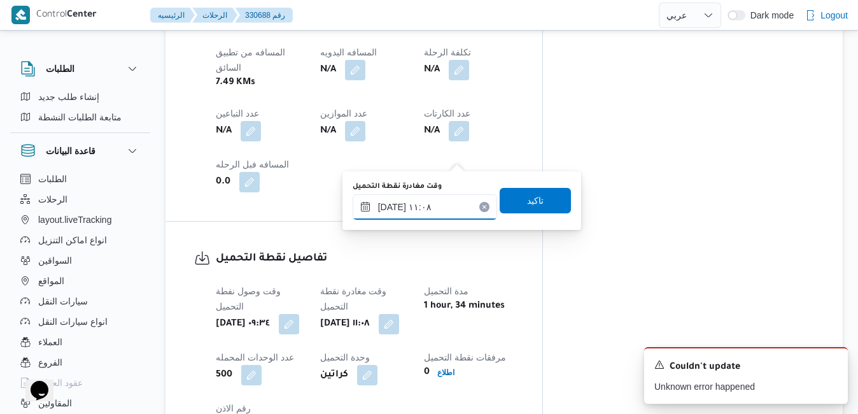
click at [430, 209] on input "١٦/٠٨/٢٠٢٥ ١١:٠٨" at bounding box center [425, 206] width 145 height 25
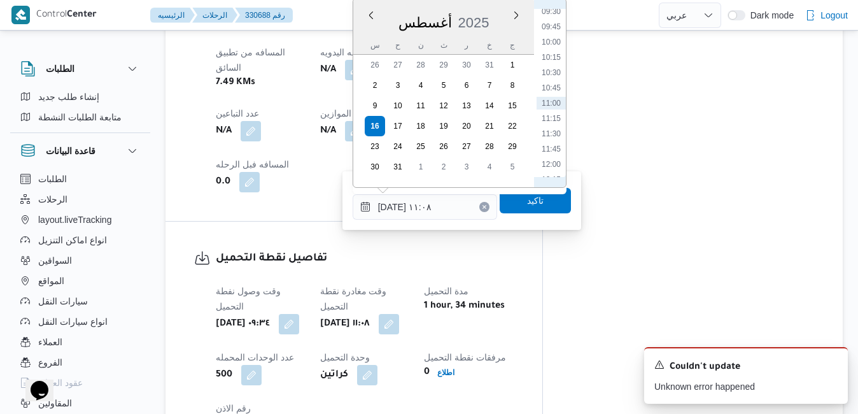
scroll to position [732, 0]
click at [555, 139] on li "14:00" at bounding box center [551, 139] width 29 height 13
type input "١٦/٠٨/٢٠٢٥ ١٤:٠٠"
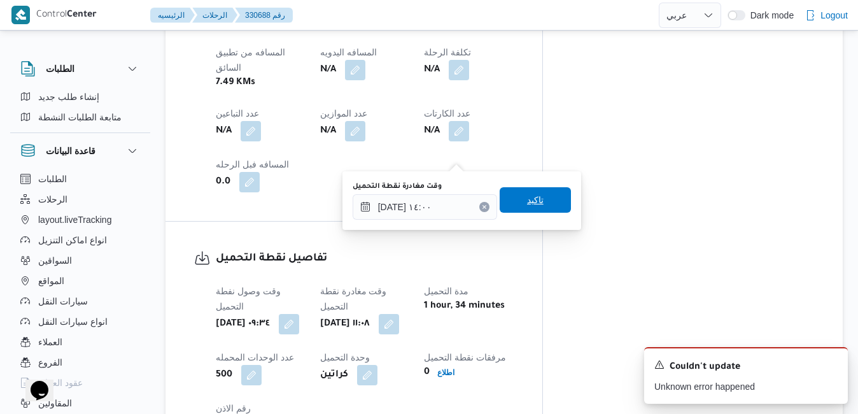
click at [527, 200] on span "تاكيد" at bounding box center [535, 199] width 17 height 15
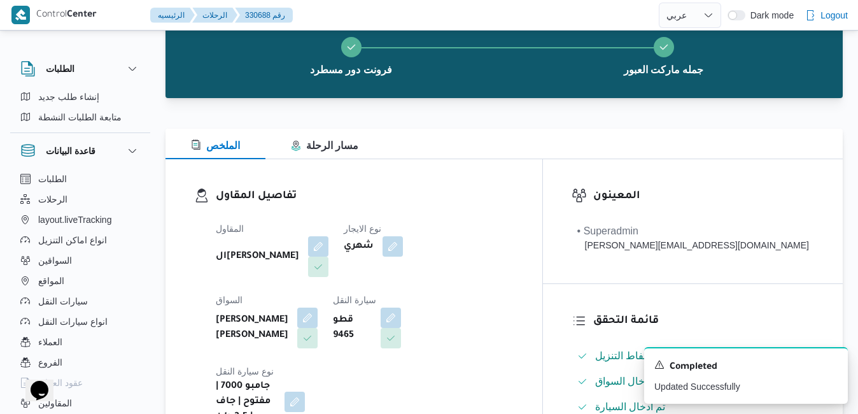
scroll to position [0, 0]
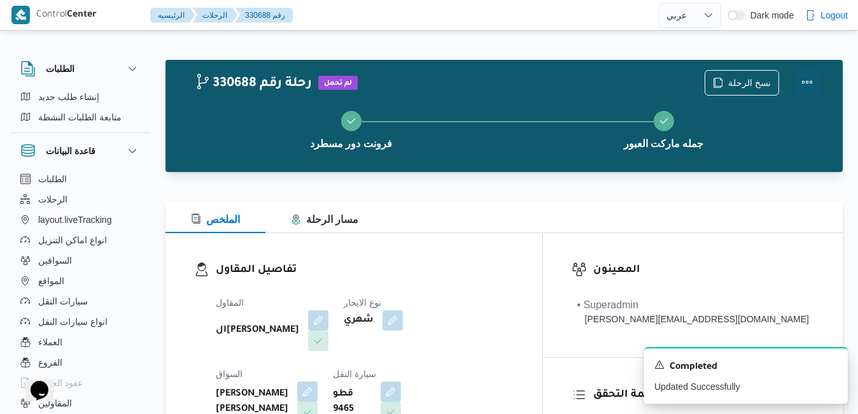
click at [807, 90] on button "Actions" at bounding box center [807, 81] width 25 height 25
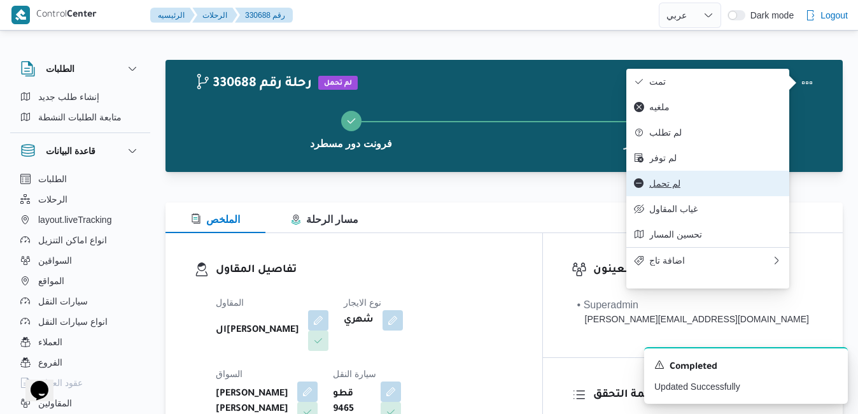
click at [684, 188] on span "لم تحمل" at bounding box center [715, 183] width 132 height 10
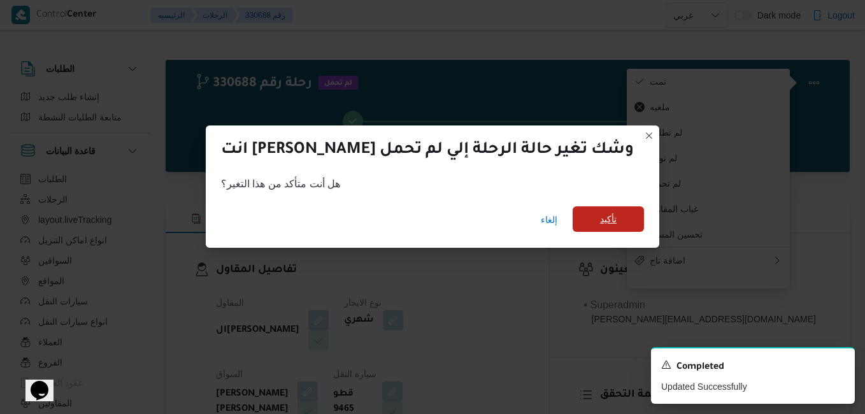
click at [600, 221] on span "تأكيد" at bounding box center [608, 218] width 17 height 15
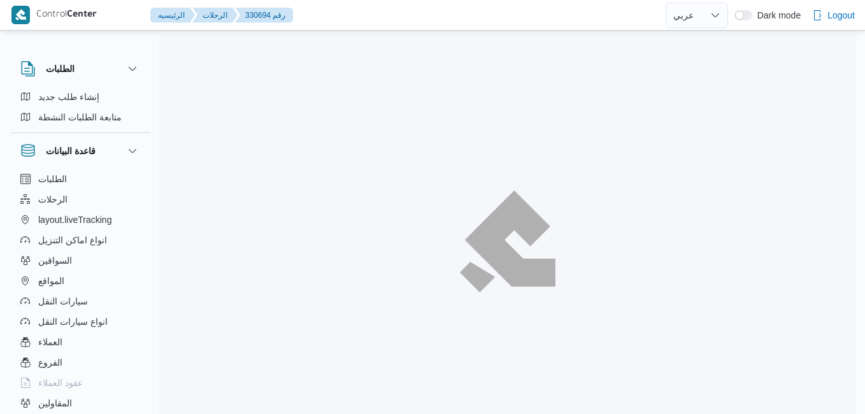
select select "ar"
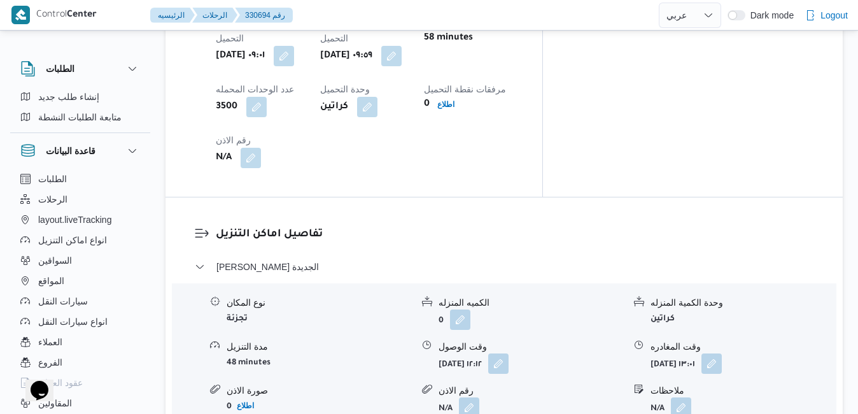
scroll to position [1056, 0]
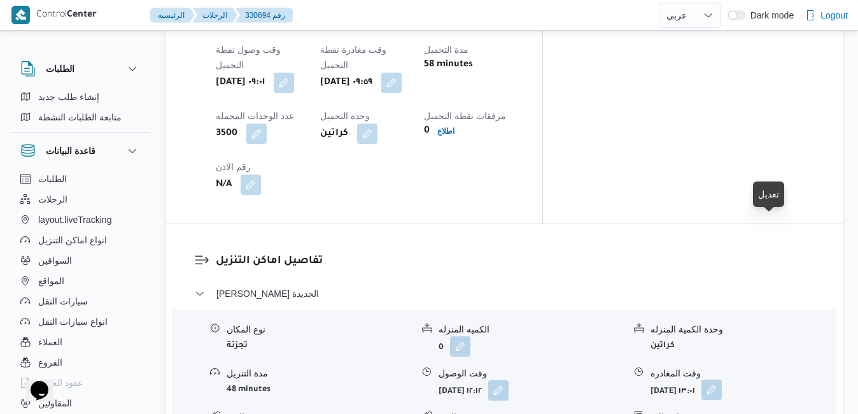
click at [722, 379] on button "button" at bounding box center [712, 389] width 20 height 20
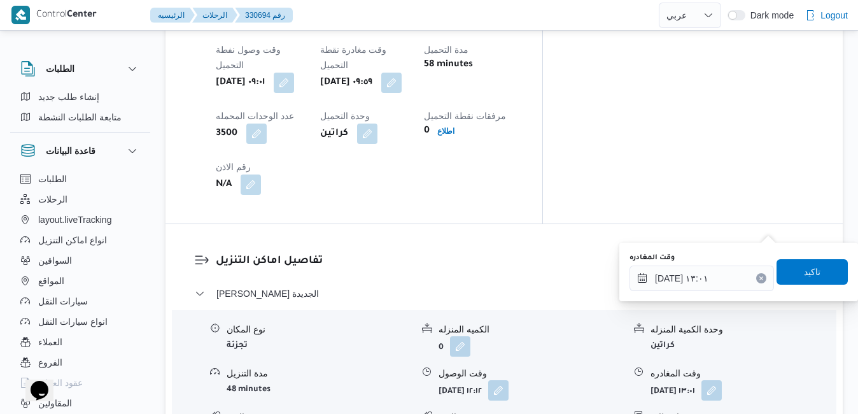
click at [759, 278] on icon "Clear input" at bounding box center [761, 278] width 5 height 5
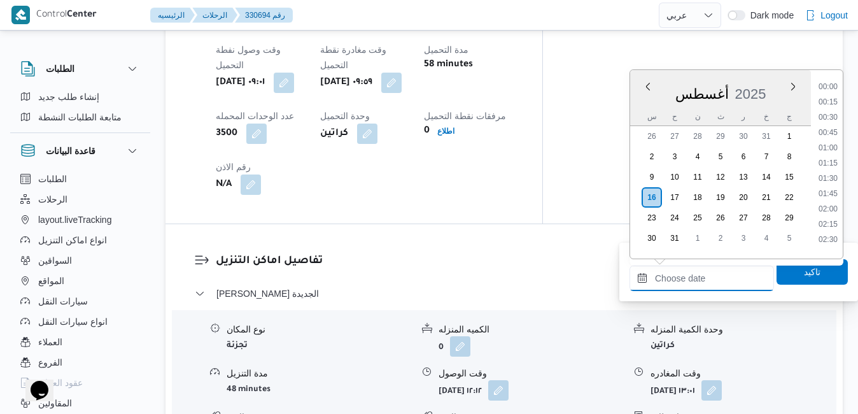
scroll to position [1242, 0]
click at [804, 274] on span "تاكيد" at bounding box center [812, 271] width 17 height 15
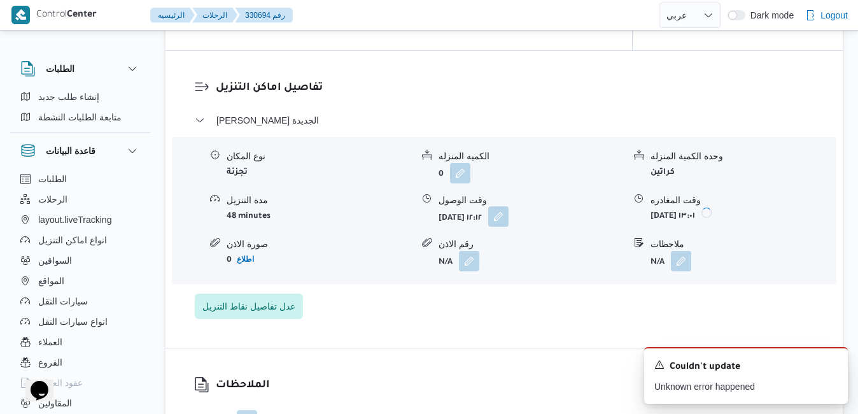
click at [509, 227] on button "button" at bounding box center [498, 216] width 20 height 20
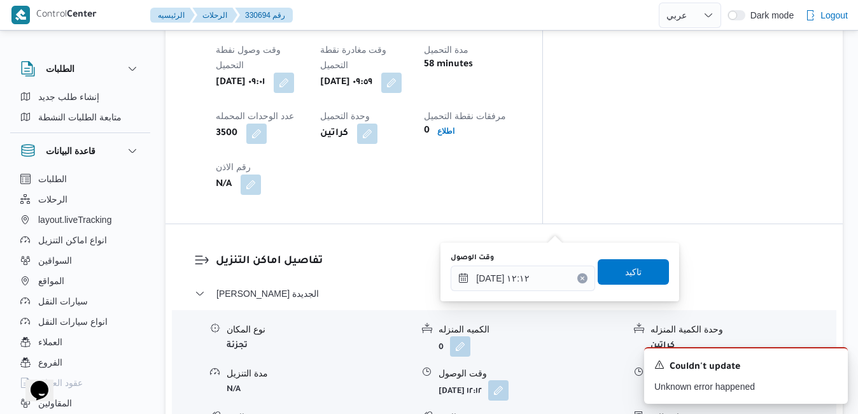
click at [580, 276] on icon "Clear input" at bounding box center [582, 278] width 5 height 5
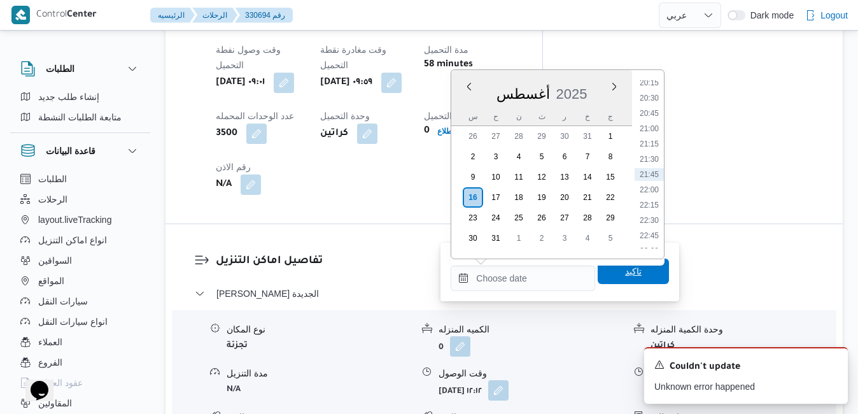
click at [633, 268] on span "تاكيد" at bounding box center [633, 270] width 71 height 25
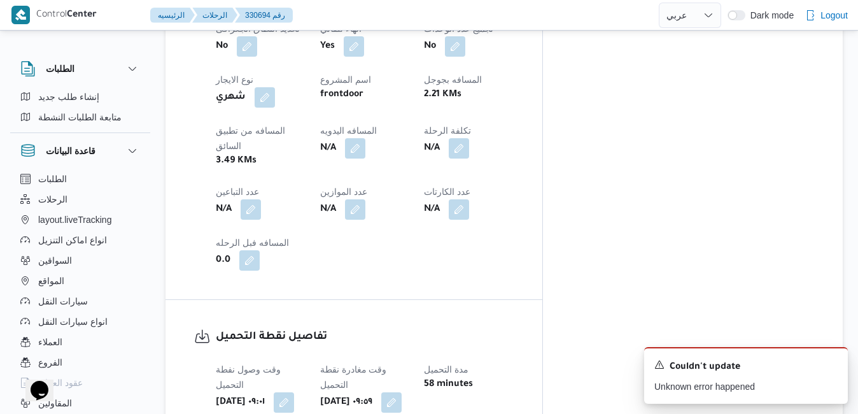
scroll to position [725, 0]
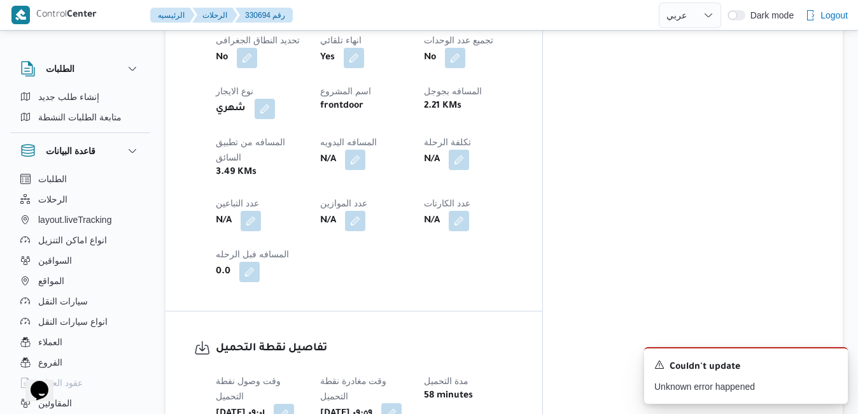
click at [402, 403] on button "button" at bounding box center [391, 413] width 20 height 20
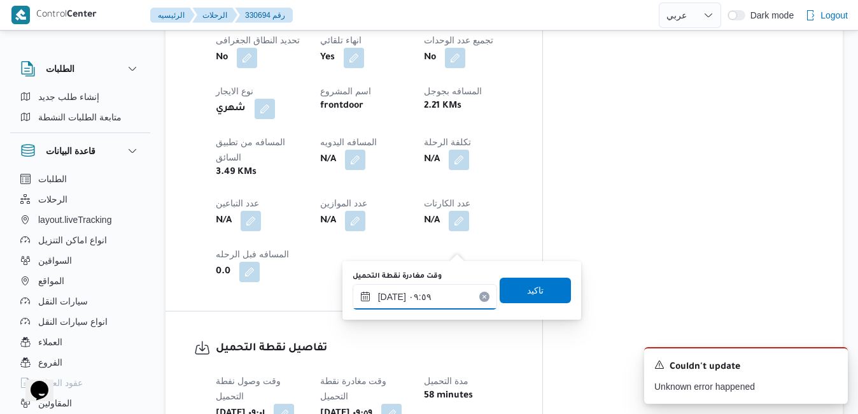
click at [411, 297] on input "١٦/٠٨/٢٠٢٥ ٠٩:٥٩" at bounding box center [425, 296] width 145 height 25
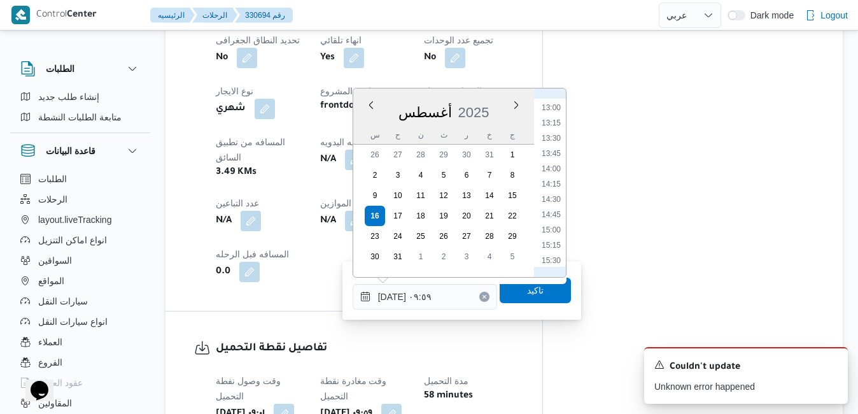
scroll to position [802, 0]
click at [556, 130] on li "13:30" at bounding box center [551, 128] width 29 height 13
type input "١٦/٠٨/٢٠٢٥ ١٣:٣٠"
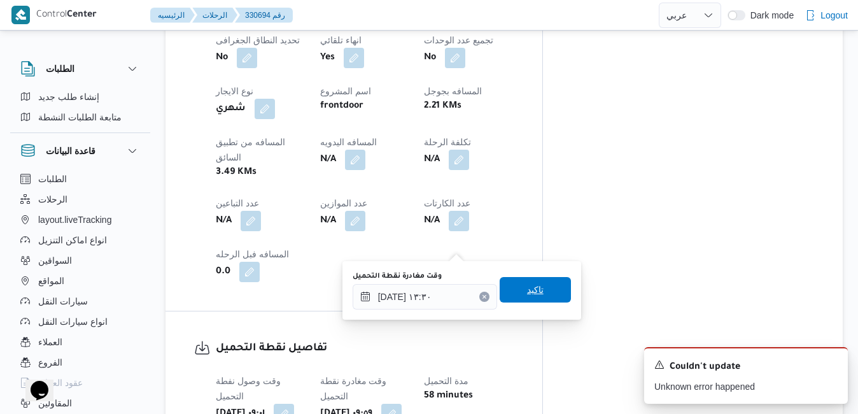
click at [527, 286] on span "تاكيد" at bounding box center [535, 289] width 17 height 15
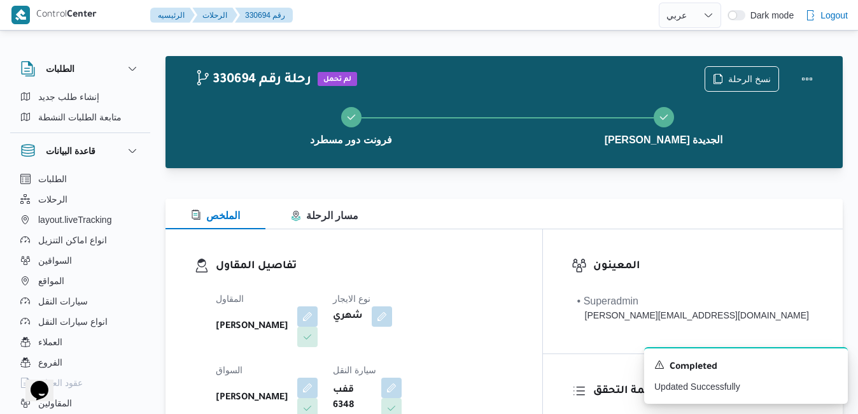
scroll to position [0, 0]
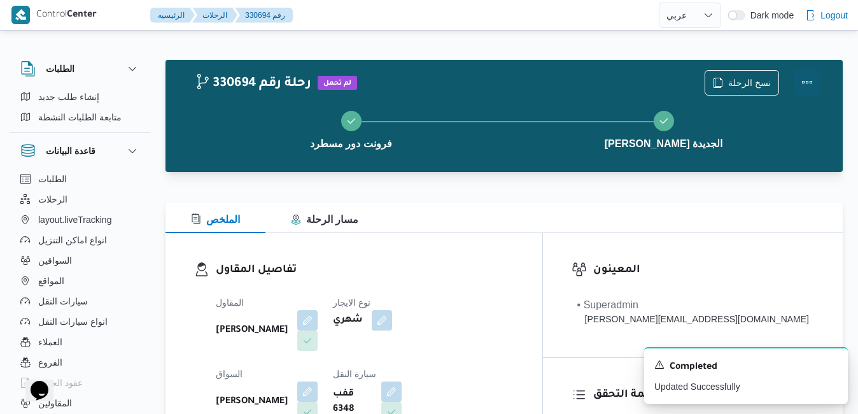
click at [804, 79] on button "Actions" at bounding box center [807, 81] width 25 height 25
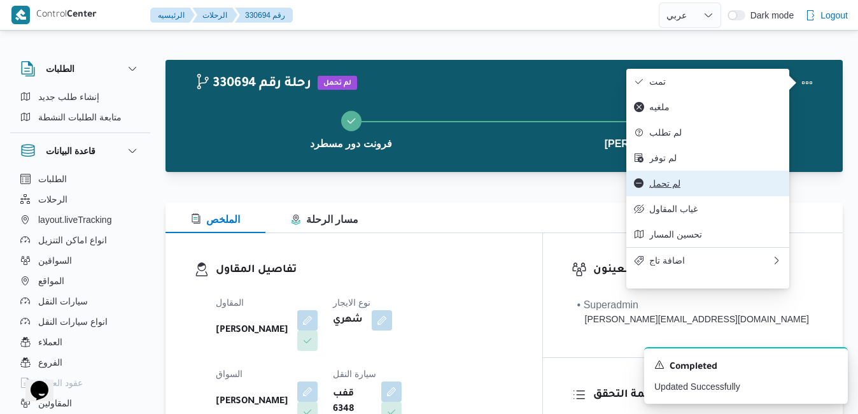
click at [681, 188] on span "لم تحمل" at bounding box center [715, 183] width 132 height 10
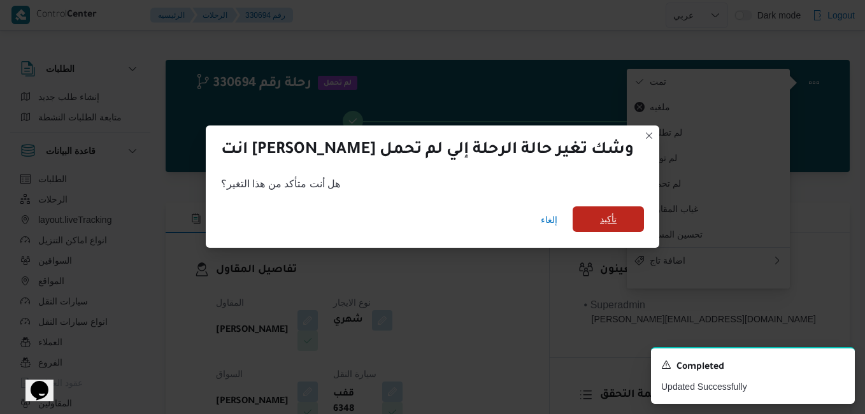
click at [576, 224] on span "تأكيد" at bounding box center [607, 218] width 71 height 25
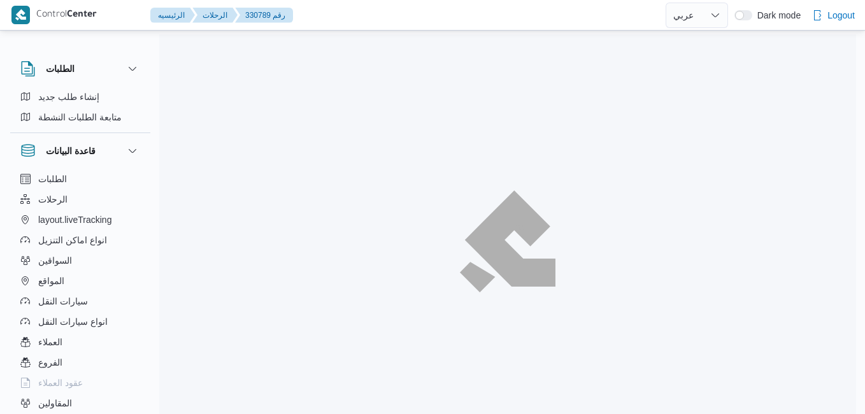
select select "ar"
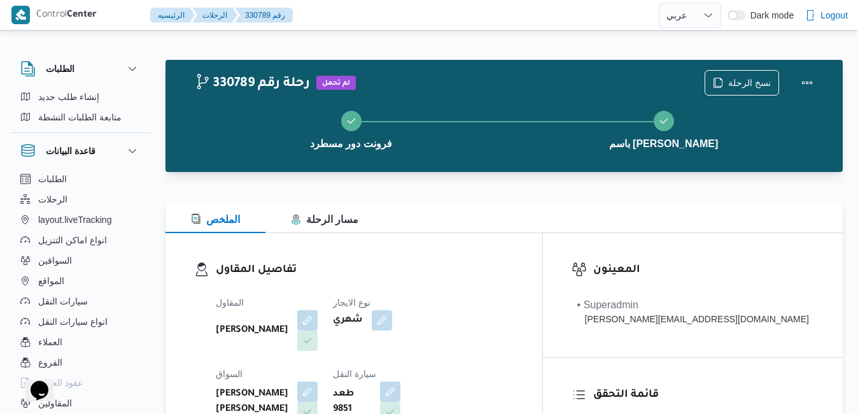
click at [471, 246] on div "تفاصيل المقاول المقاول [PERSON_NAME] [PERSON_NAME] نوع الايجار شهري السواق [PER…" at bounding box center [354, 380] width 377 height 294
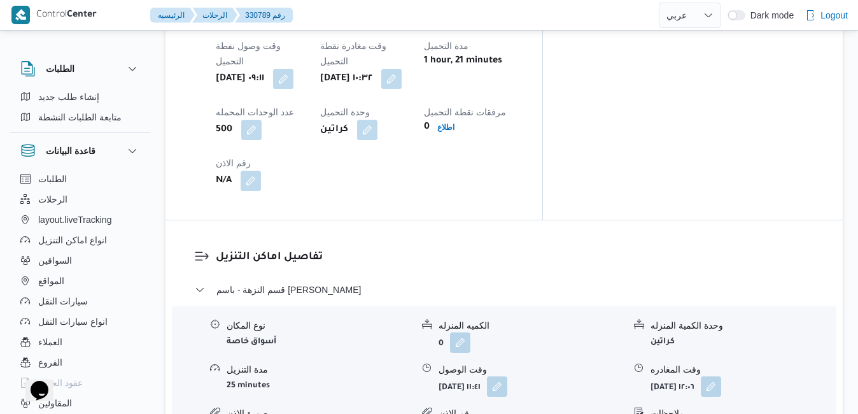
scroll to position [1121, 0]
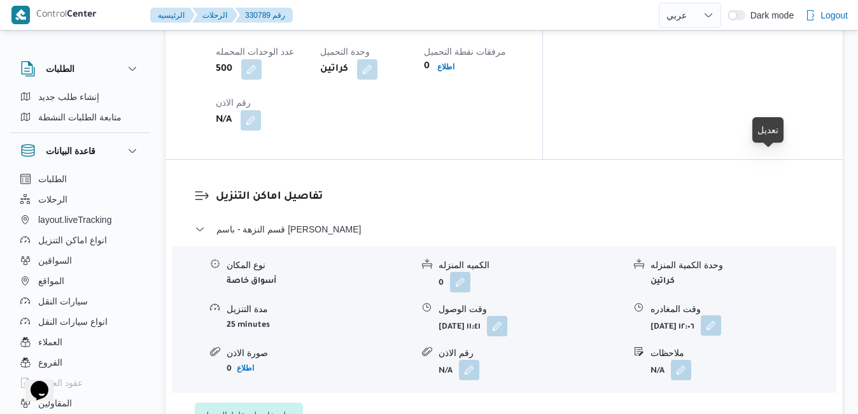
click at [721, 315] on button "button" at bounding box center [711, 325] width 20 height 20
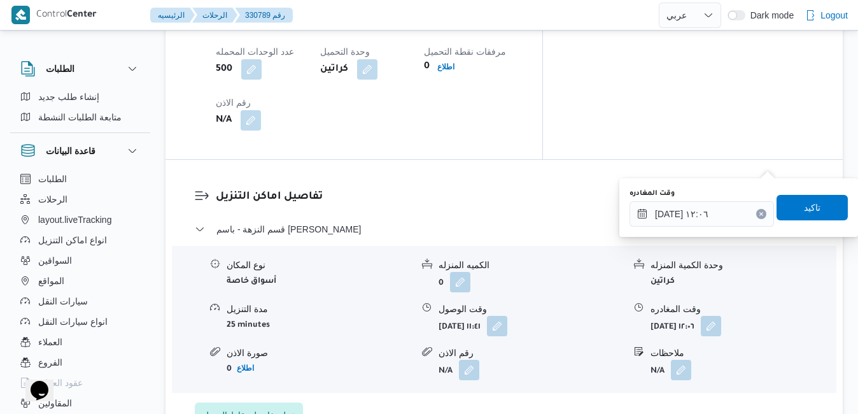
click at [756, 211] on button "Clear input" at bounding box center [761, 214] width 10 height 10
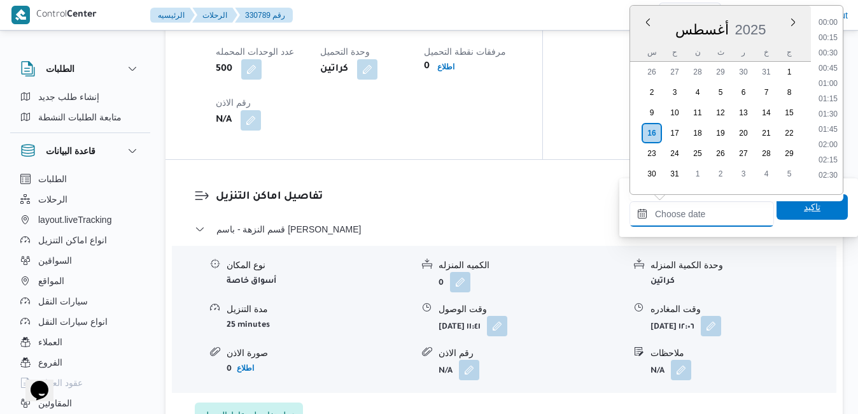
scroll to position [1242, 0]
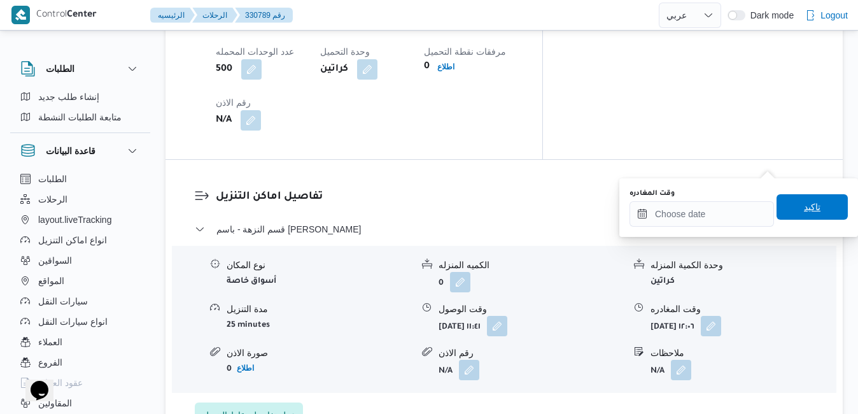
click at [804, 211] on span "تاكيد" at bounding box center [812, 206] width 17 height 15
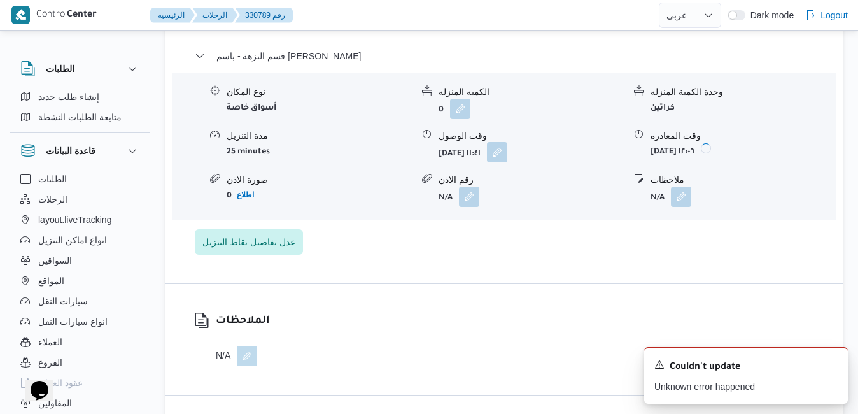
click at [507, 162] on button "button" at bounding box center [497, 152] width 20 height 20
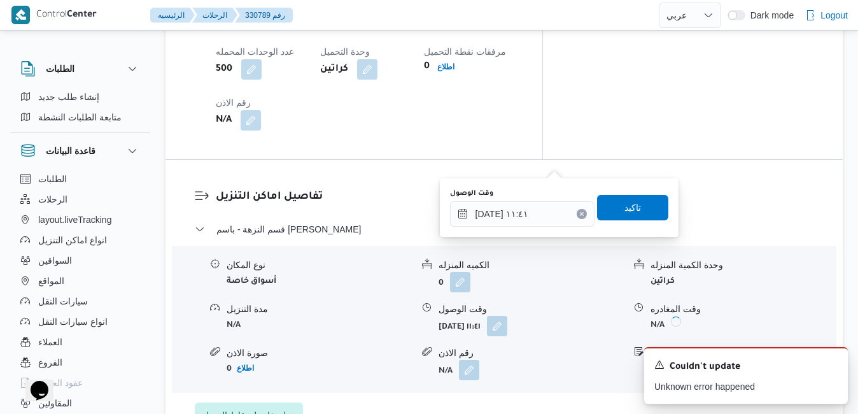
click at [579, 211] on icon "Clear input" at bounding box center [581, 213] width 5 height 5
click at [625, 209] on span "تاكيد" at bounding box center [633, 206] width 17 height 15
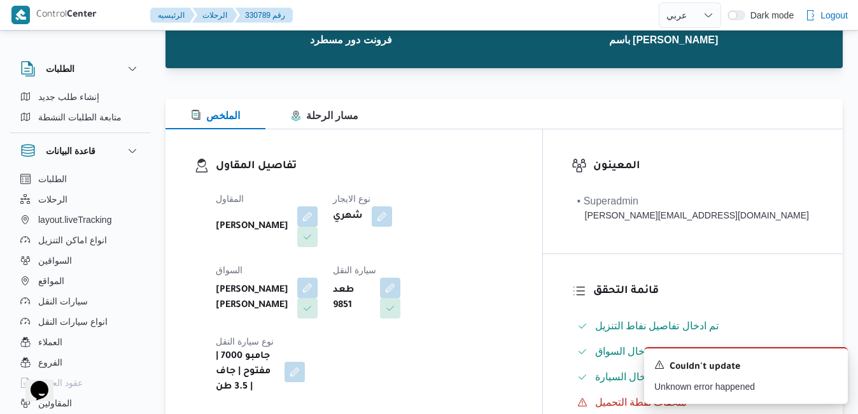
scroll to position [0, 0]
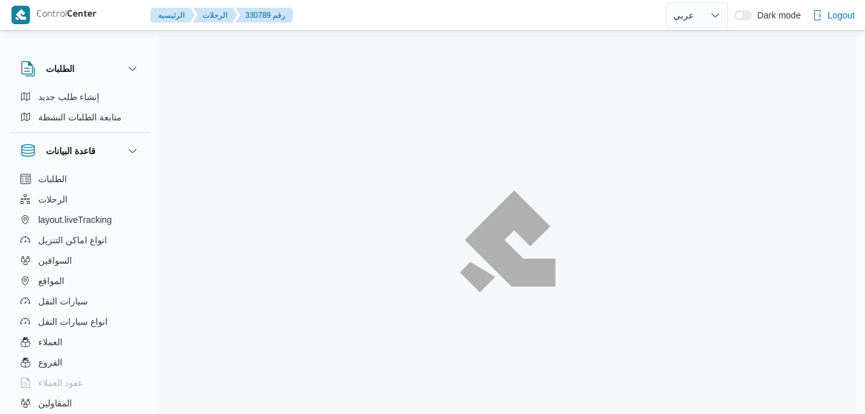
select select "ar"
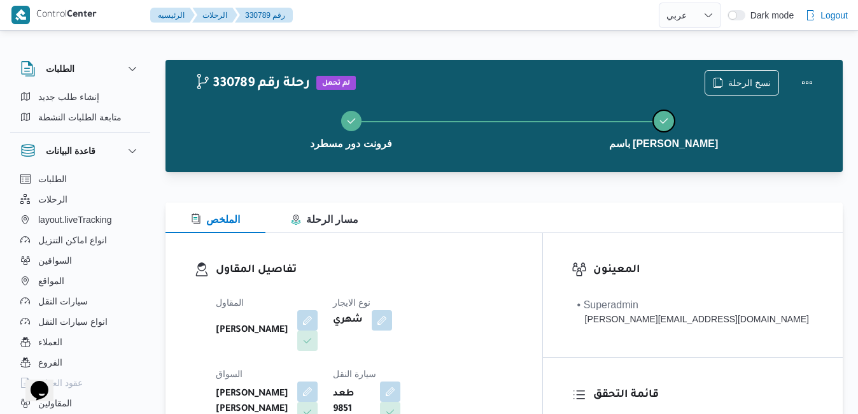
click at [798, 111] on button "باسم [PERSON_NAME]" at bounding box center [663, 129] width 313 height 66
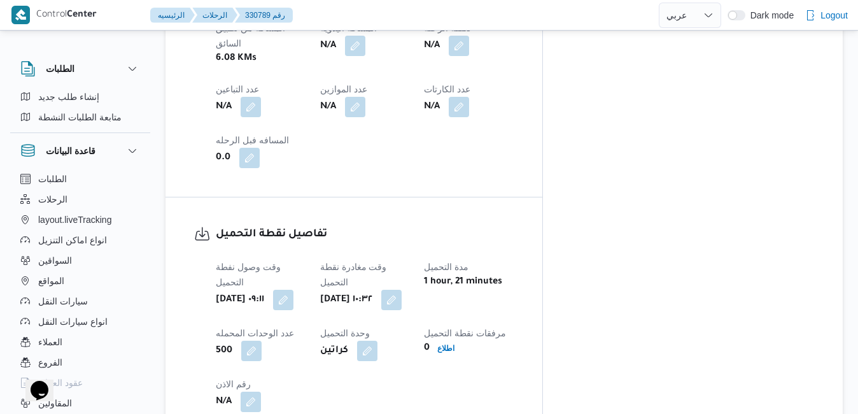
scroll to position [917, 0]
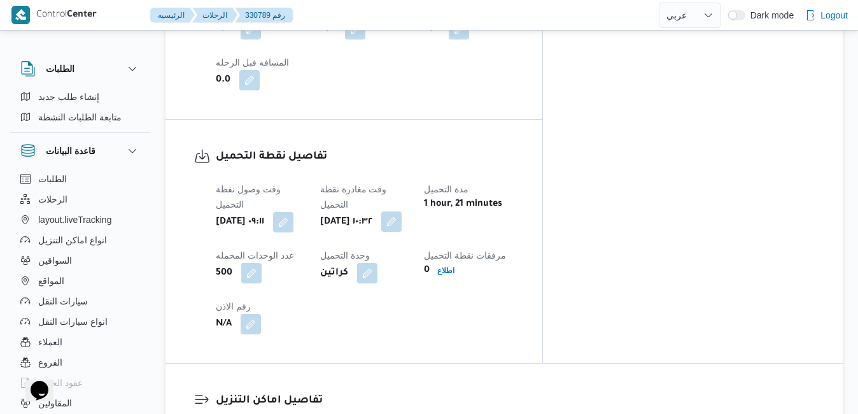
click at [402, 211] on button "button" at bounding box center [391, 221] width 20 height 20
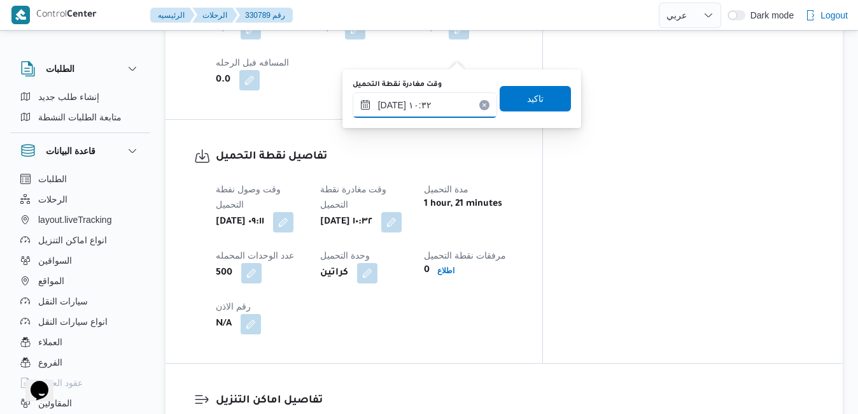
click at [409, 110] on input "١٦/٠٨/٢٠٢٥ ١٠:٣٢" at bounding box center [425, 104] width 145 height 25
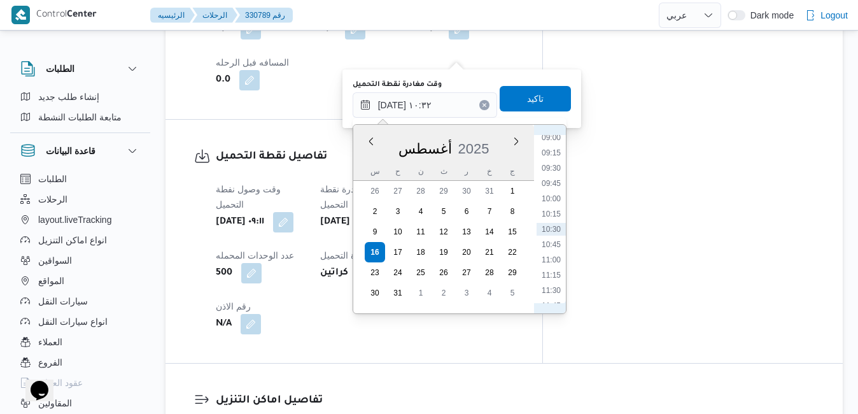
scroll to position [701, 0]
click at [553, 174] on li "12:00" at bounding box center [551, 173] width 29 height 13
type input "١٦/٠٨/٢٠٢٥ ١٢:٠٠"
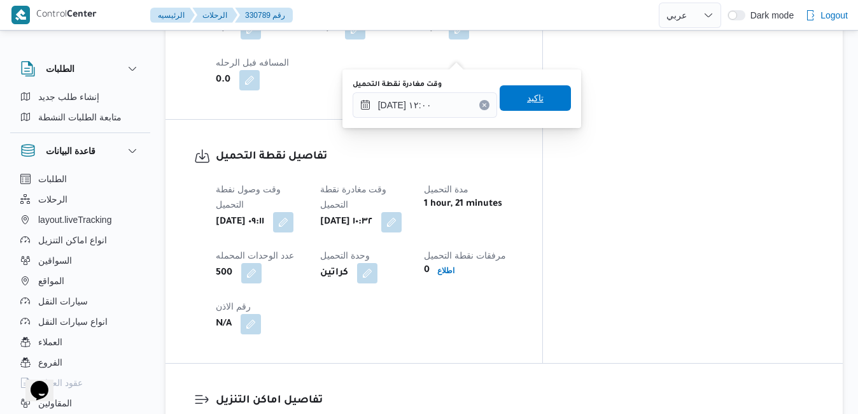
click at [527, 103] on span "تاكيد" at bounding box center [535, 97] width 17 height 15
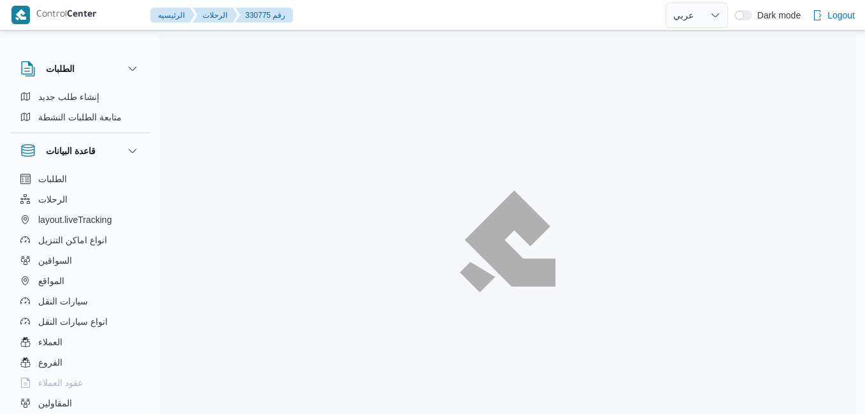
select select "ar"
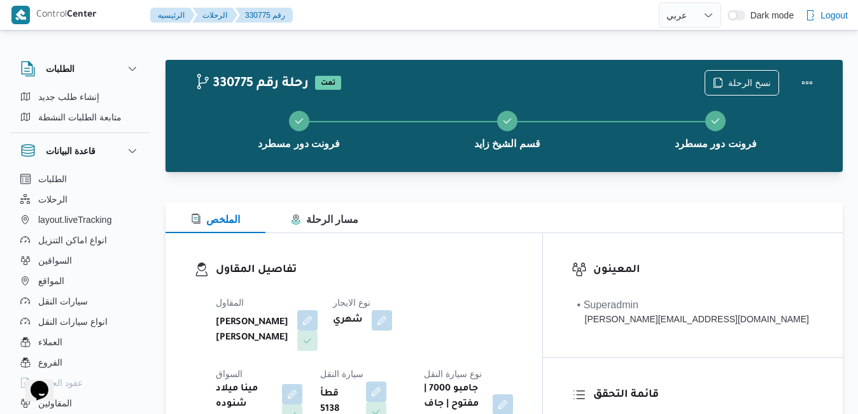
click at [512, 265] on h3 "تفاصيل المقاول" at bounding box center [365, 270] width 298 height 17
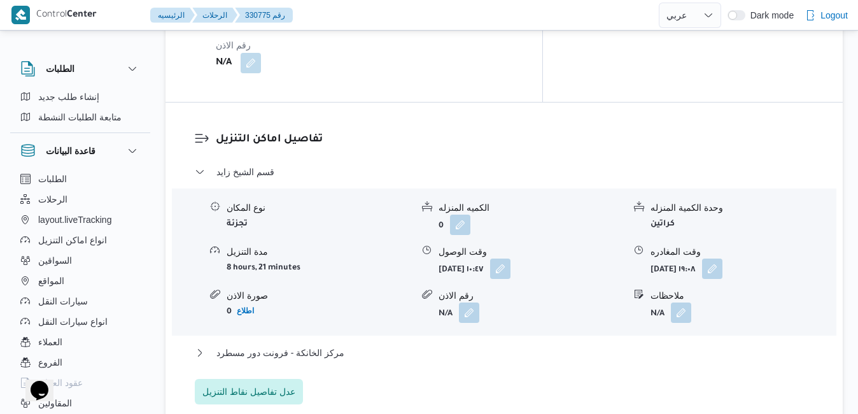
scroll to position [1121, 0]
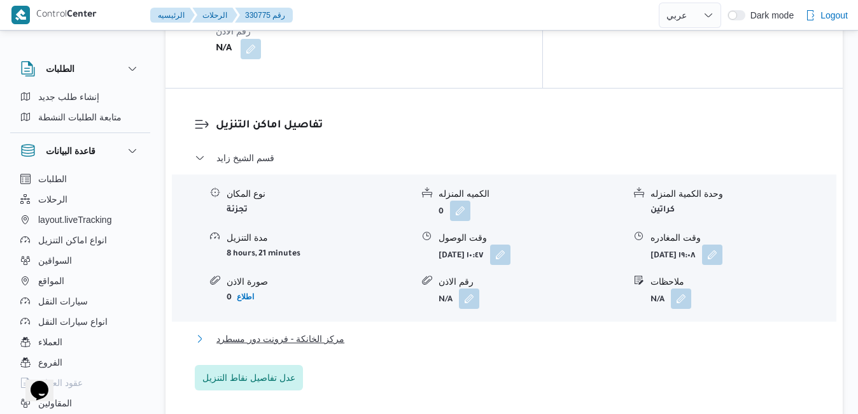
click at [511, 331] on button "مركز الخانكة - فرونت دور مسطرد" at bounding box center [504, 338] width 619 height 15
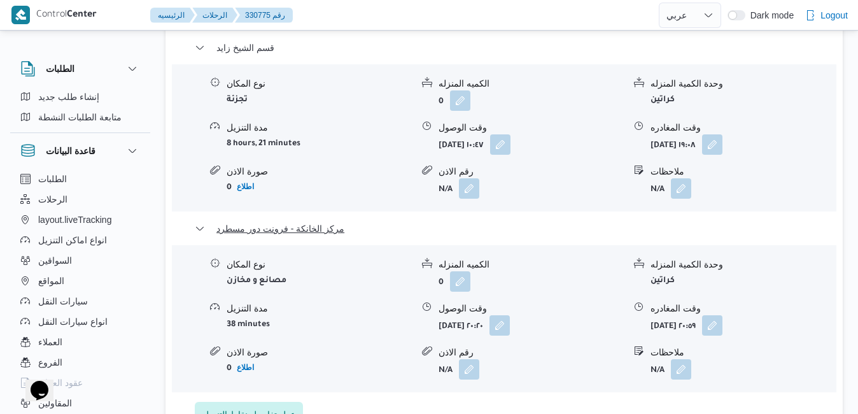
scroll to position [1248, 0]
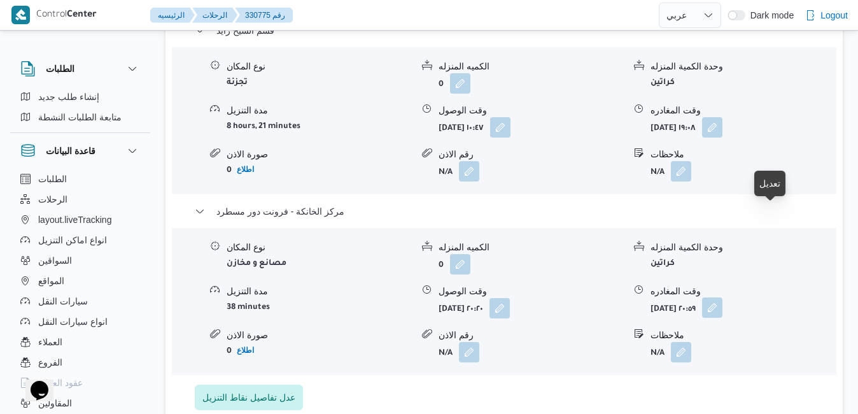
click at [723, 297] on button "button" at bounding box center [712, 307] width 20 height 20
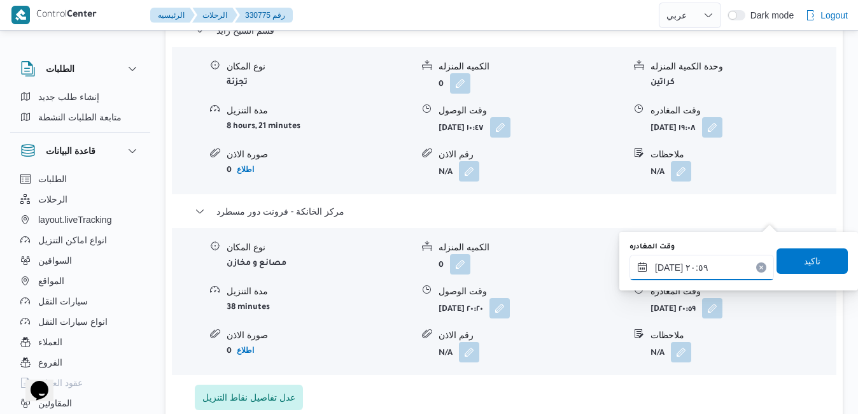
click at [704, 266] on input "[DATE] ٢٠:٥٩" at bounding box center [702, 267] width 145 height 25
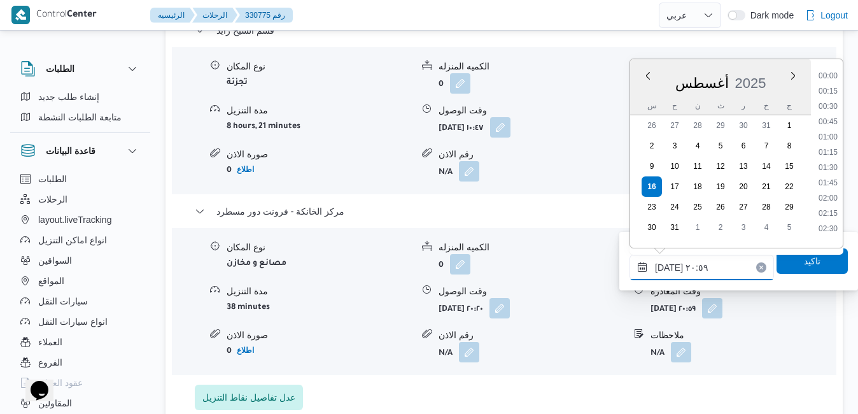
scroll to position [1180, 0]
click at [831, 120] on li "20:00" at bounding box center [828, 117] width 29 height 13
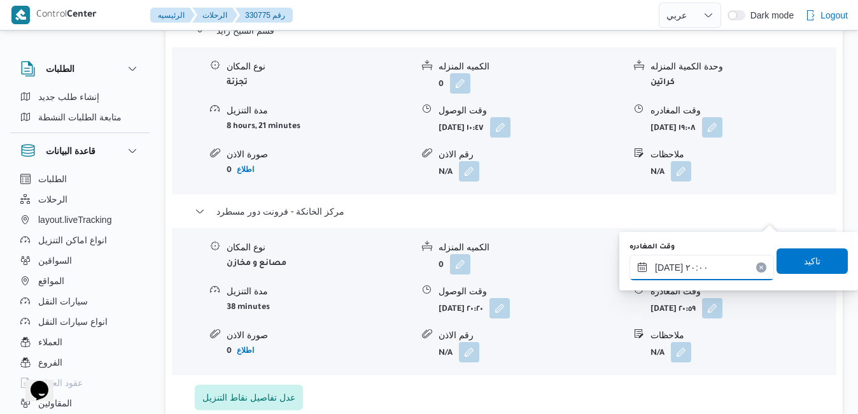
click at [669, 265] on input "[DATE] ٢٠:٠٠" at bounding box center [702, 267] width 145 height 25
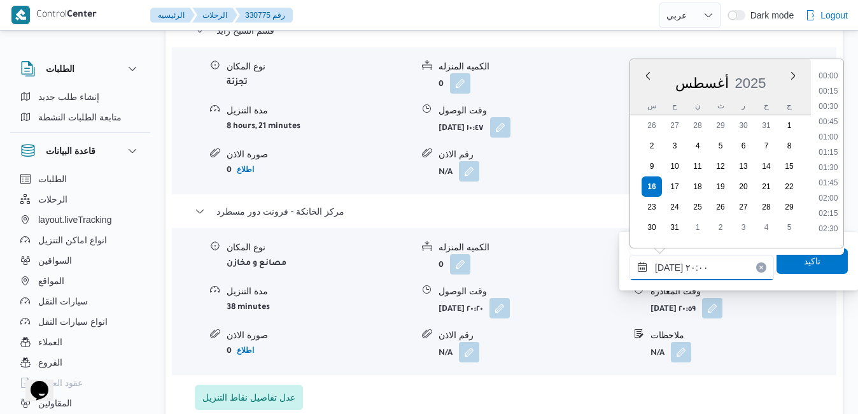
scroll to position [1135, 0]
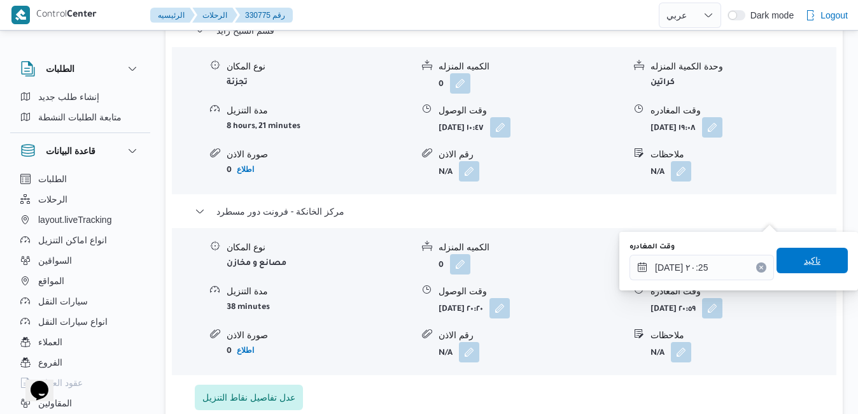
type input "[DATE] ٢٠:٢٥"
click at [777, 270] on span "تاكيد" at bounding box center [812, 260] width 71 height 25
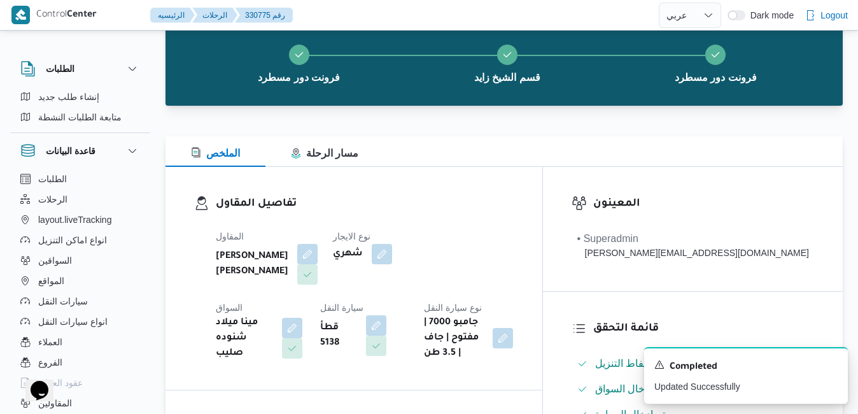
scroll to position [0, 0]
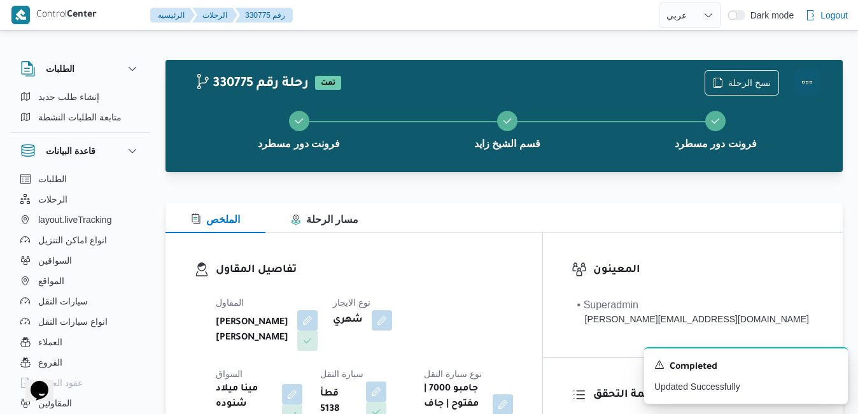
click at [808, 80] on button "Actions" at bounding box center [807, 81] width 25 height 25
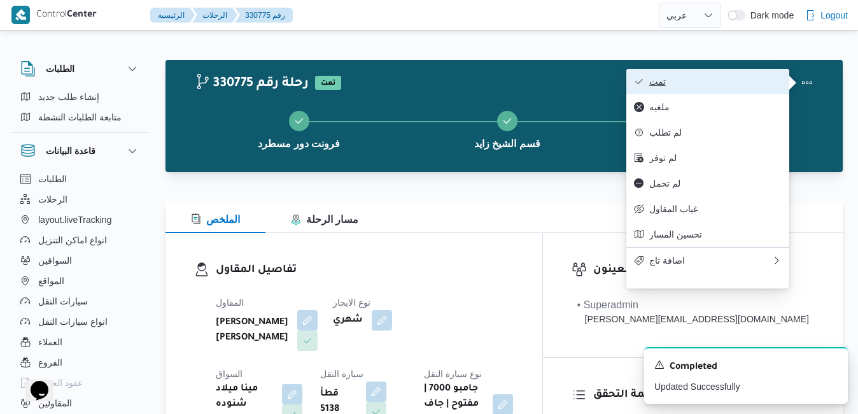
click at [726, 88] on button "تمت" at bounding box center [707, 81] width 163 height 25
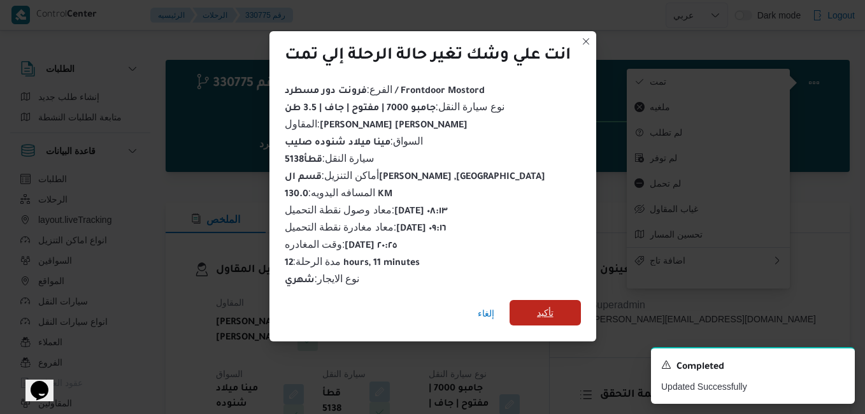
click at [531, 311] on span "تأكيد" at bounding box center [544, 312] width 71 height 25
